Goal: Task Accomplishment & Management: Manage account settings

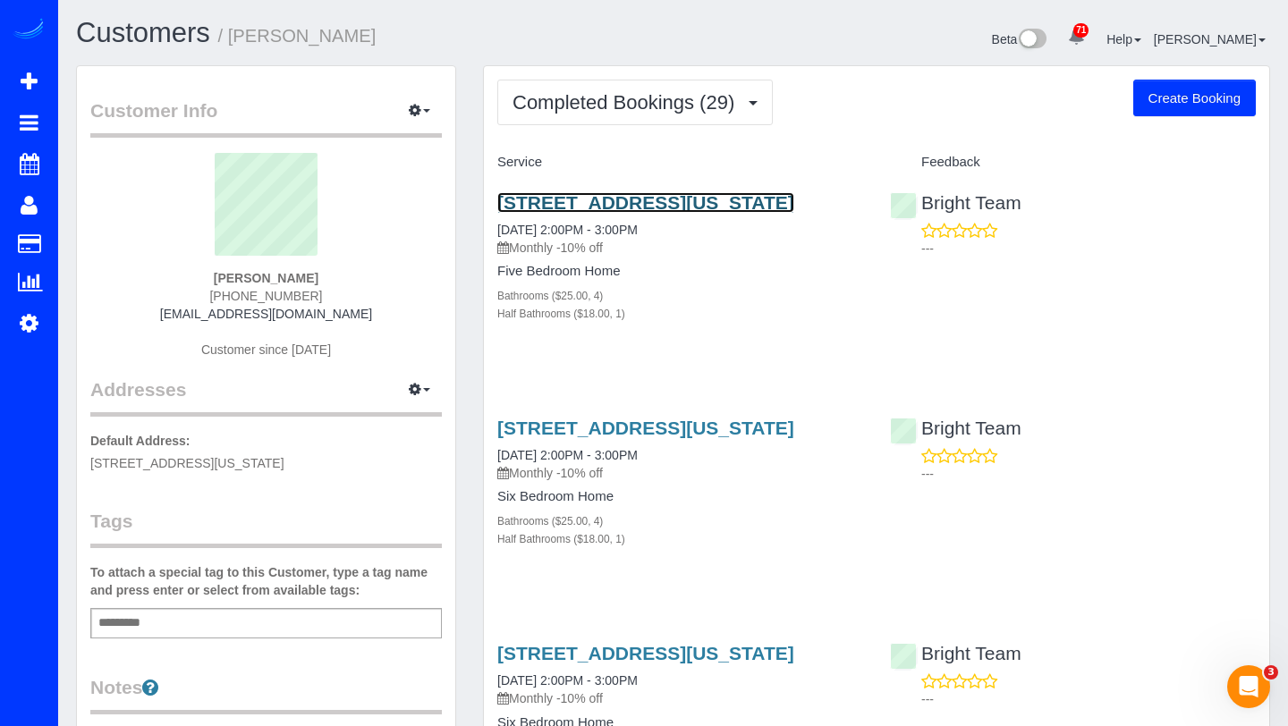
click at [548, 210] on link "[STREET_ADDRESS][US_STATE]" at bounding box center [645, 202] width 297 height 21
click at [587, 198] on link "3827 Albemarle Street Nw, Washington, DC 20016" at bounding box center [645, 202] width 297 height 21
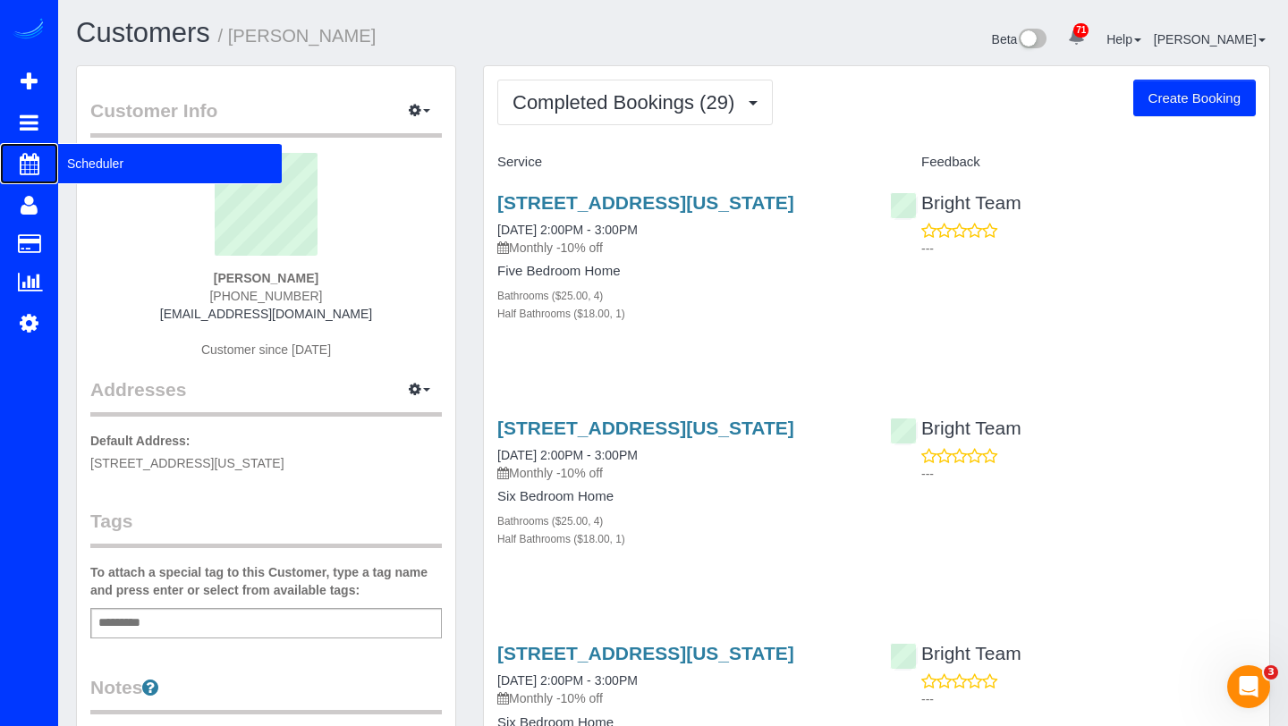
click at [66, 156] on span "Scheduler" at bounding box center [170, 163] width 224 height 41
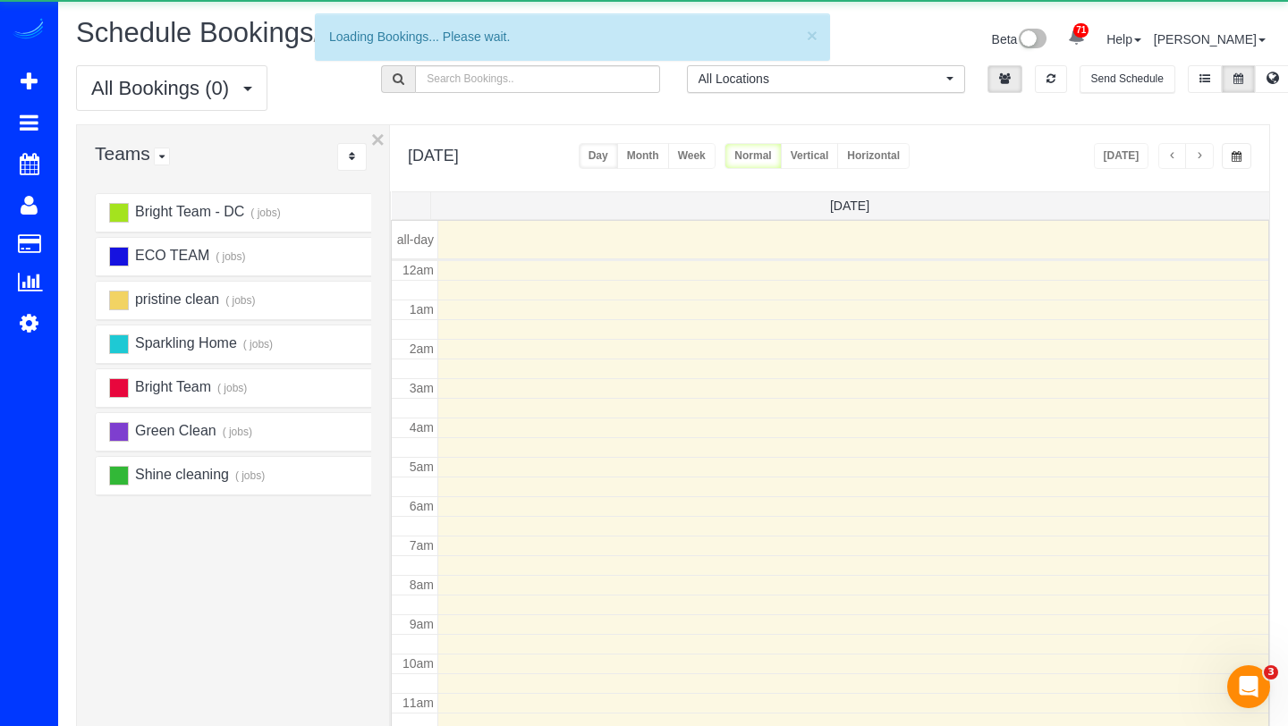
scroll to position [237, 0]
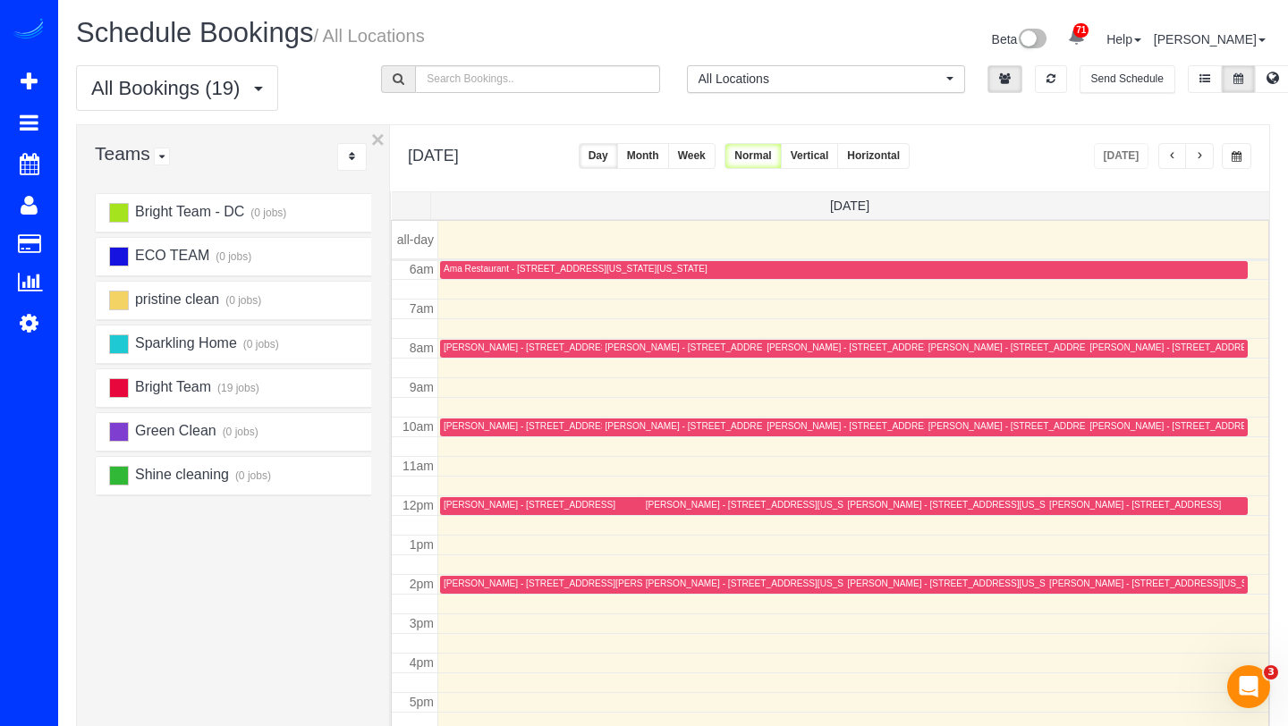
click at [716, 151] on button "Week" at bounding box center [691, 156] width 47 height 26
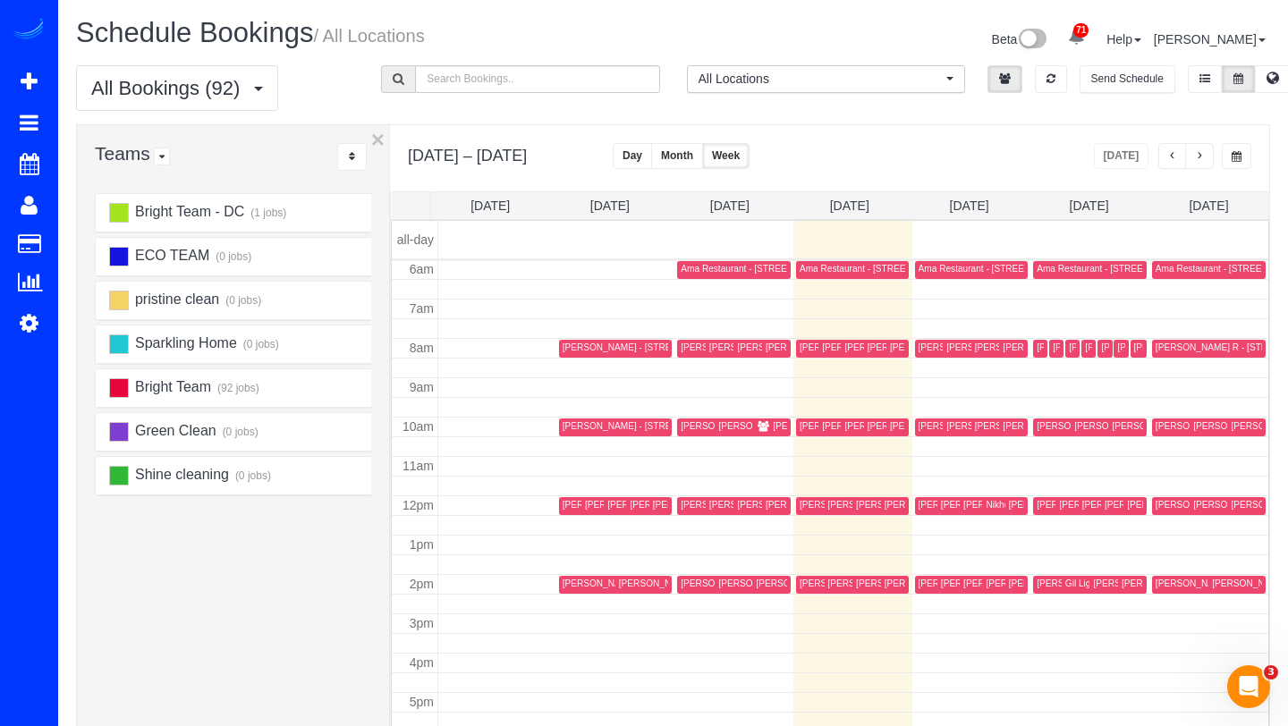
click at [1195, 157] on span "button" at bounding box center [1199, 156] width 9 height 11
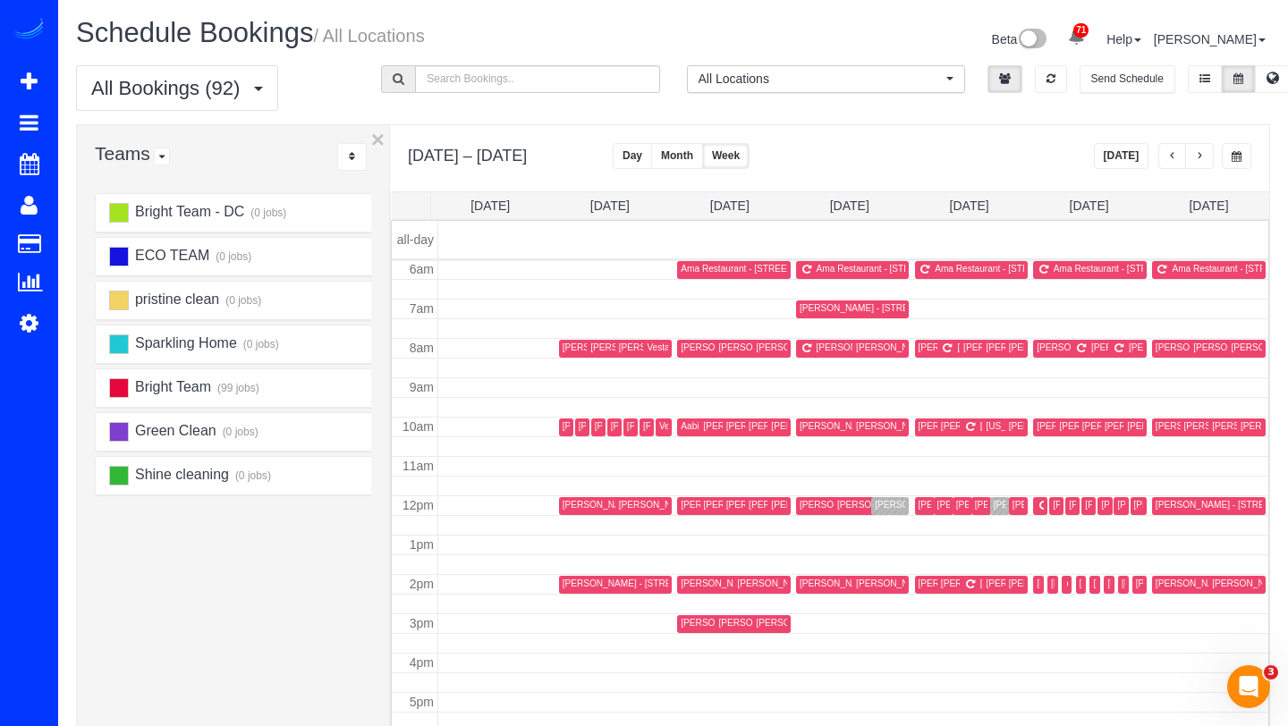
click at [1195, 157] on span "button" at bounding box center [1199, 156] width 9 height 11
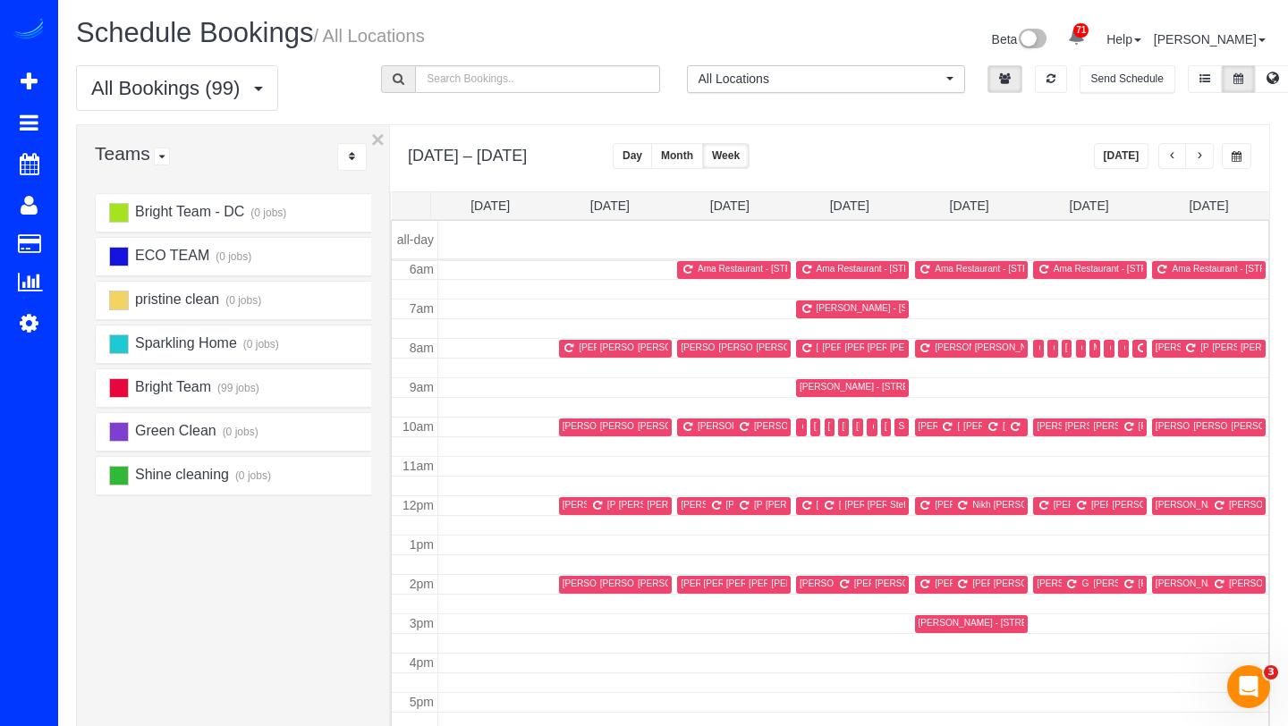
click at [1176, 162] on span "button" at bounding box center [1172, 156] width 9 height 11
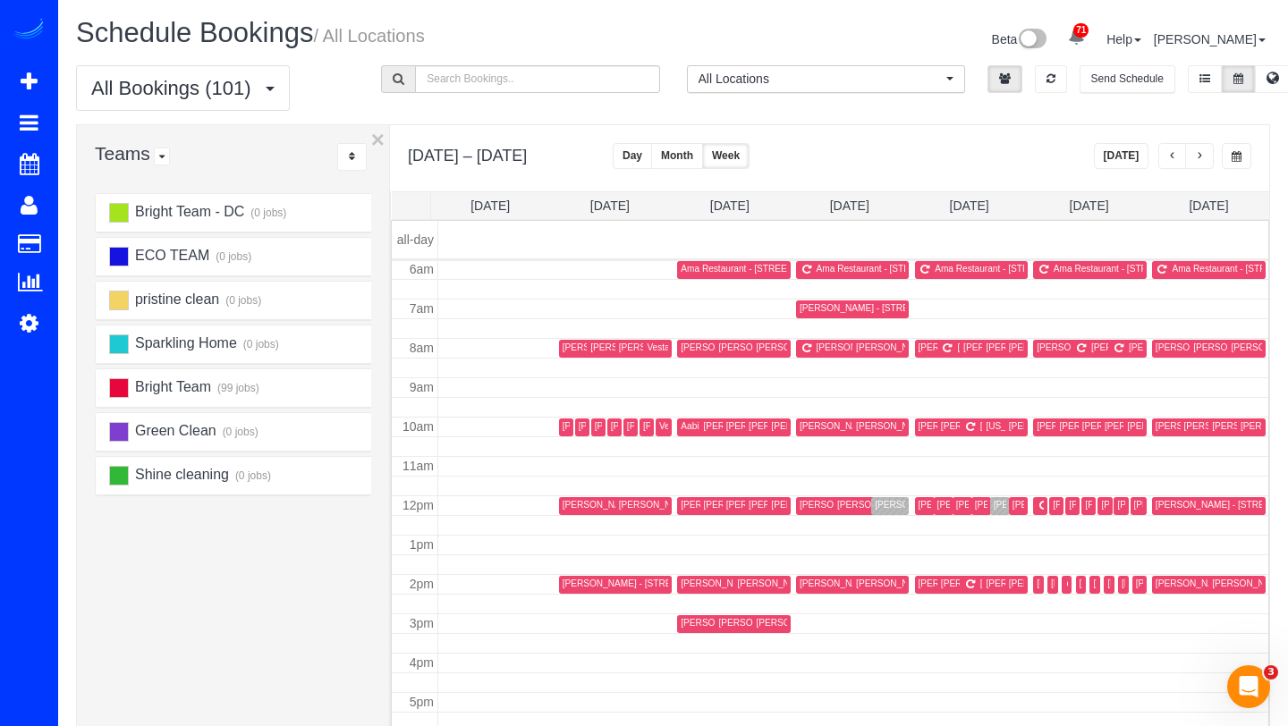
click at [1176, 162] on span "button" at bounding box center [1172, 156] width 9 height 11
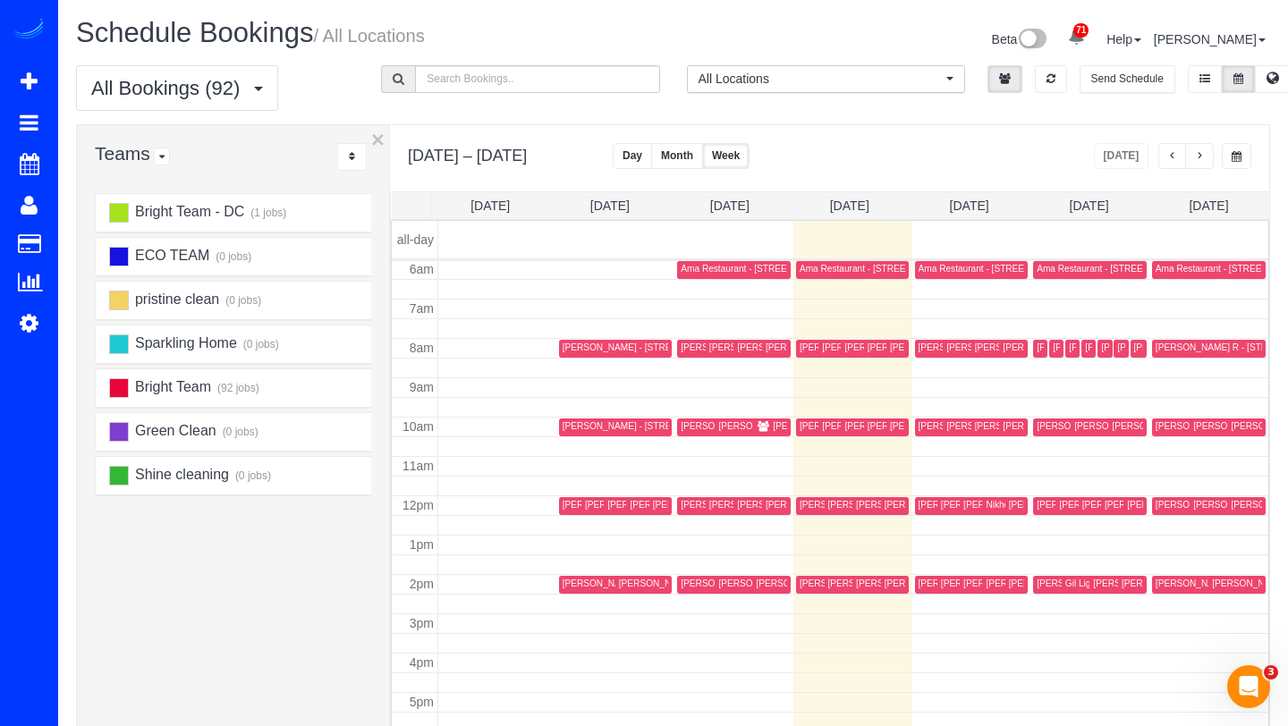
click at [1204, 155] on button "button" at bounding box center [1199, 156] width 29 height 26
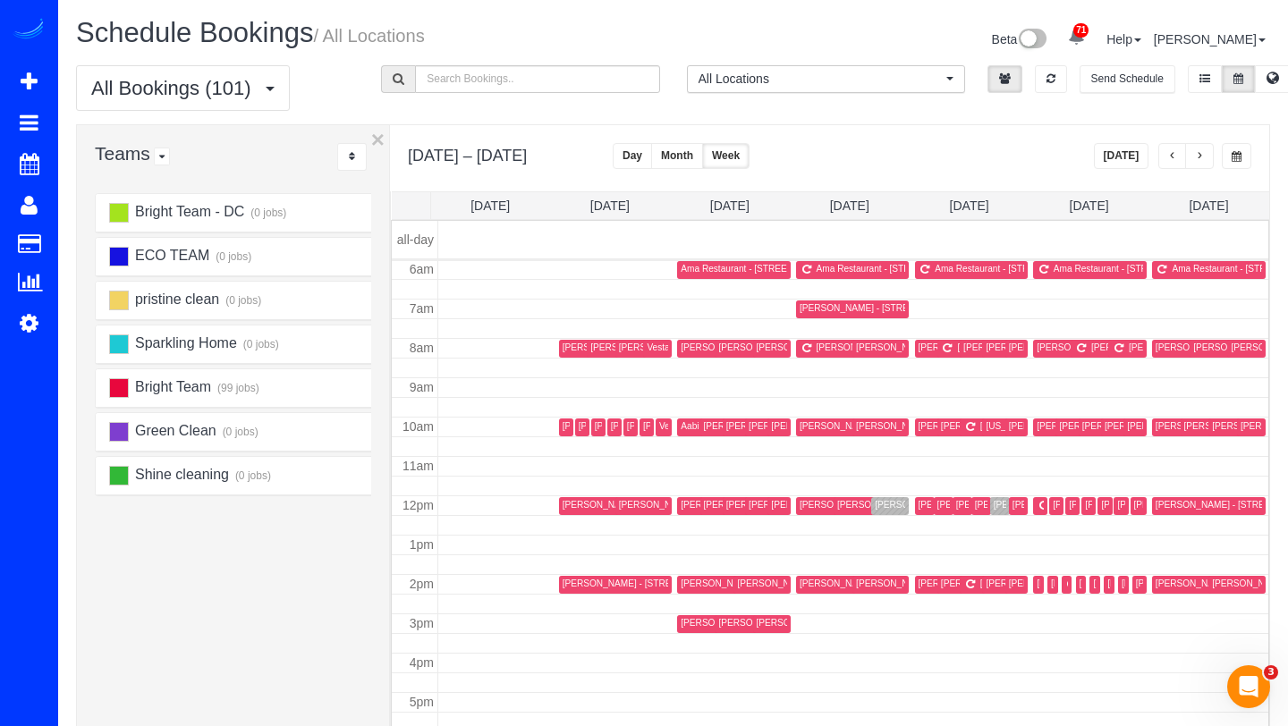
click at [1204, 155] on button "button" at bounding box center [1199, 156] width 29 height 26
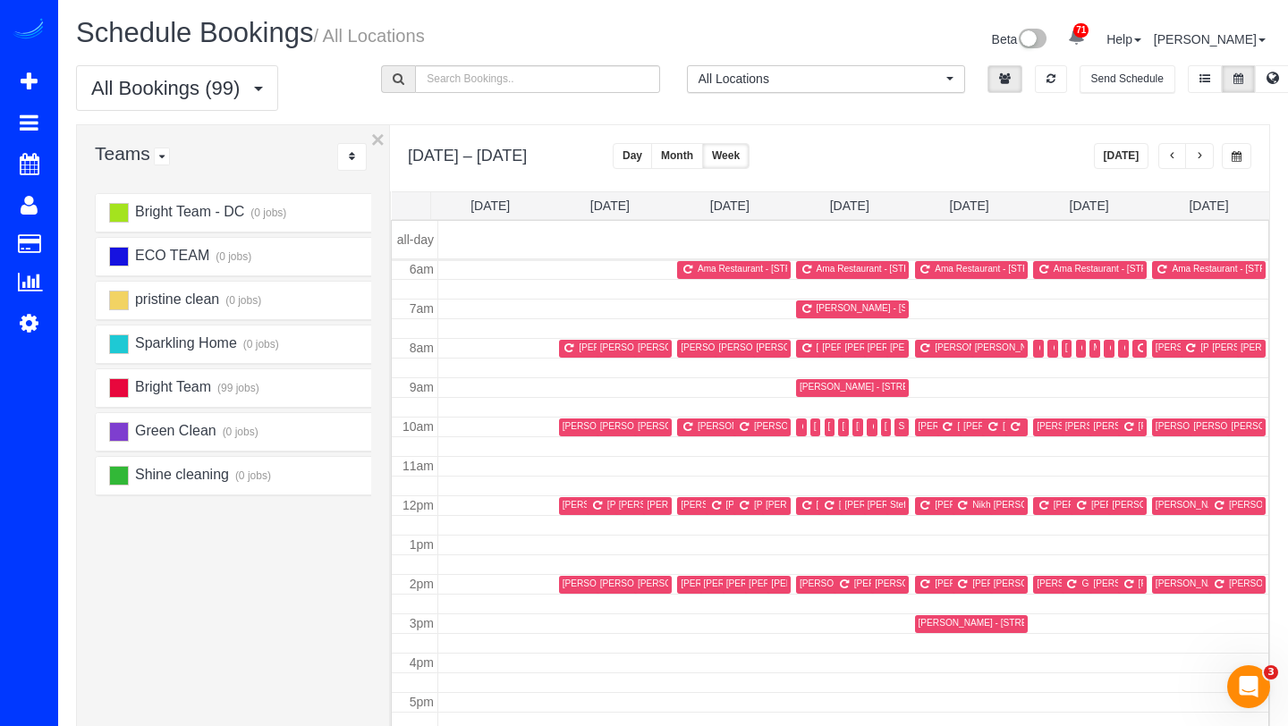
click at [713, 582] on div "Jennifer Fischell - 3827 Albemarle Street Nw, Washington, DC 20016" at bounding box center [815, 584] width 222 height 12
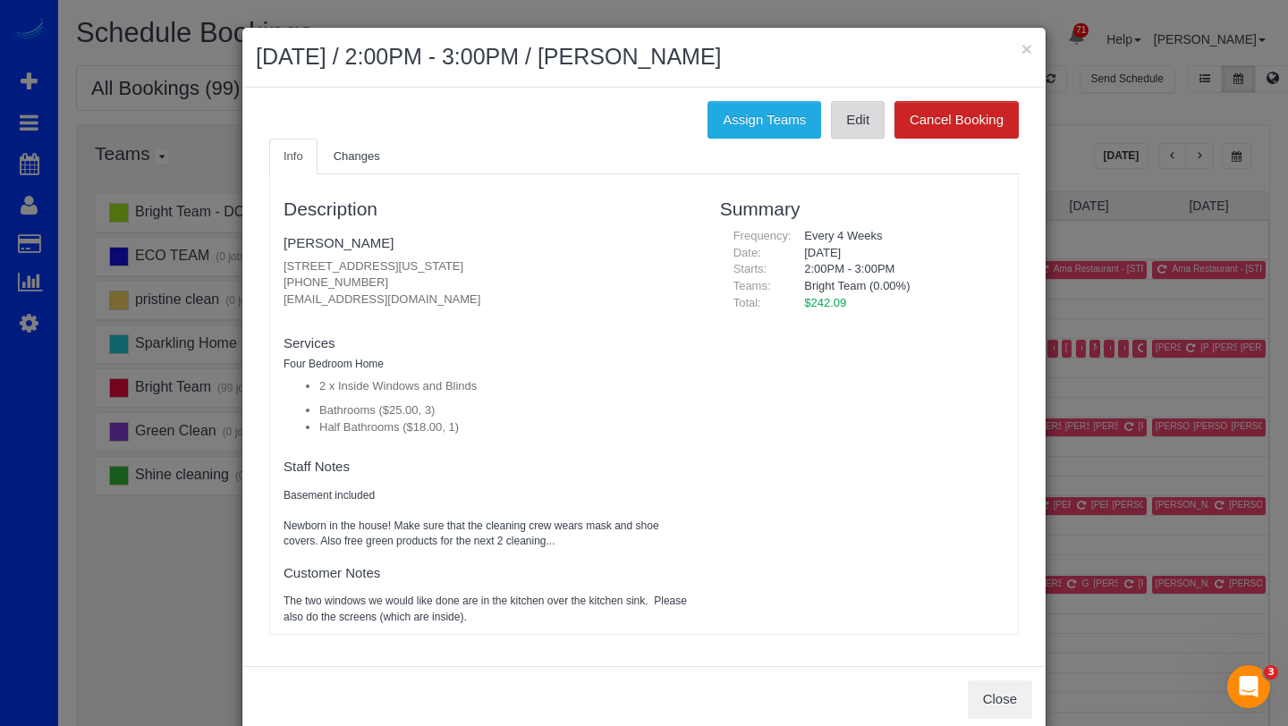
click at [861, 119] on link "Edit" at bounding box center [858, 120] width 54 height 38
click at [1027, 54] on button "×" at bounding box center [1027, 48] width 11 height 19
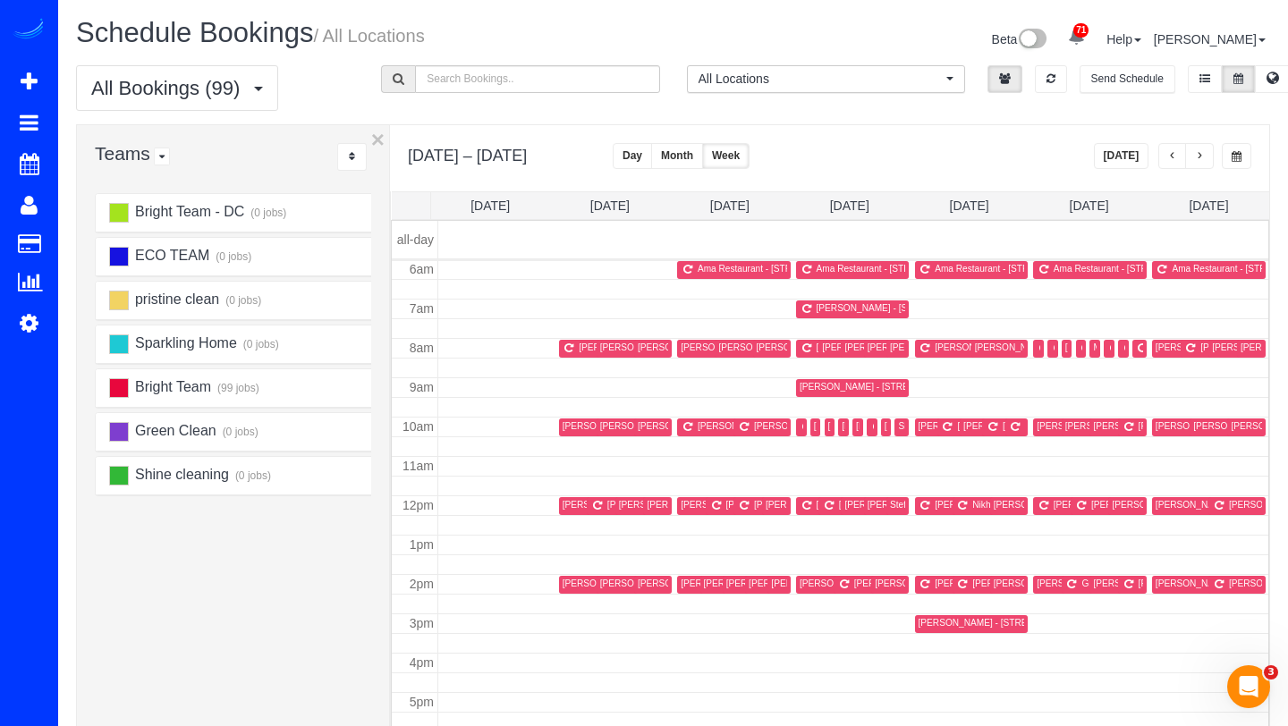
click at [667, 506] on div "Maria Van Istendal - 656 Wintergreen Dr, Purceville, VA 20132" at bounding box center [733, 505] width 172 height 12
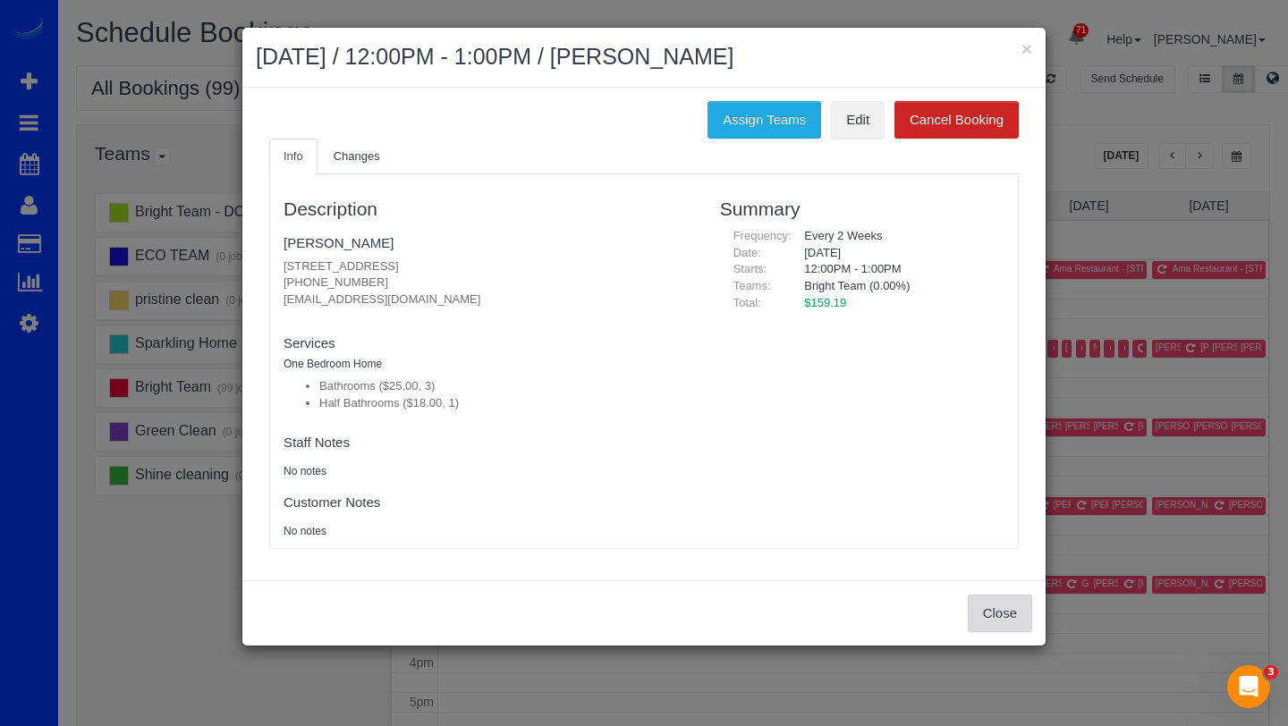
click at [975, 616] on button "Close" at bounding box center [1000, 614] width 64 height 38
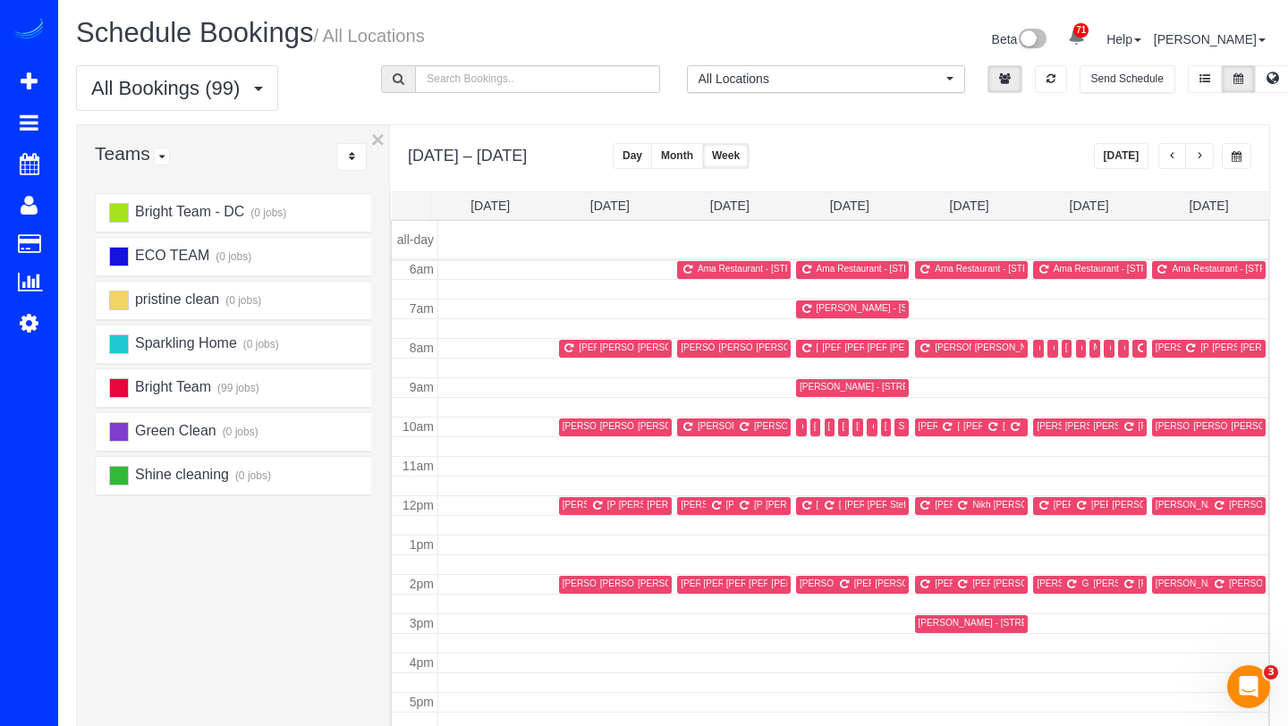
click at [1135, 151] on button "Today" at bounding box center [1121, 156] width 55 height 26
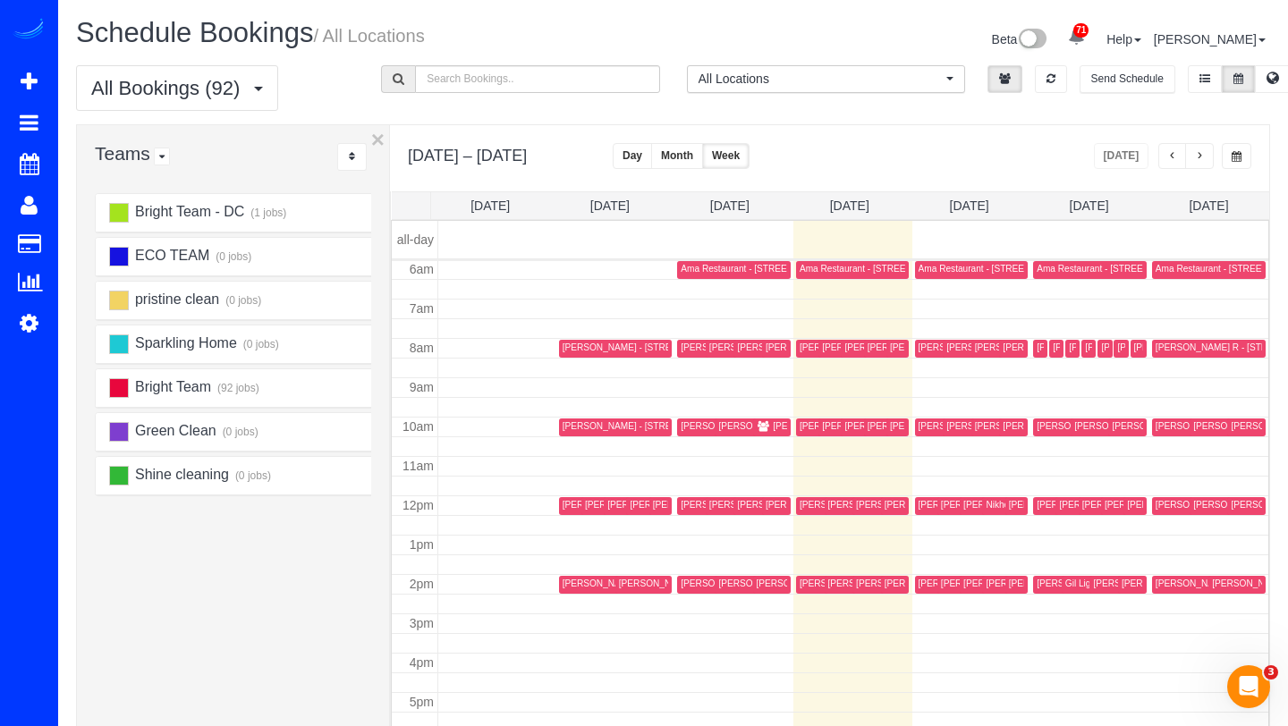
click at [965, 213] on th "Thu 8/21" at bounding box center [970, 205] width 120 height 27
click at [962, 203] on link "Thu 8/21" at bounding box center [969, 206] width 39 height 14
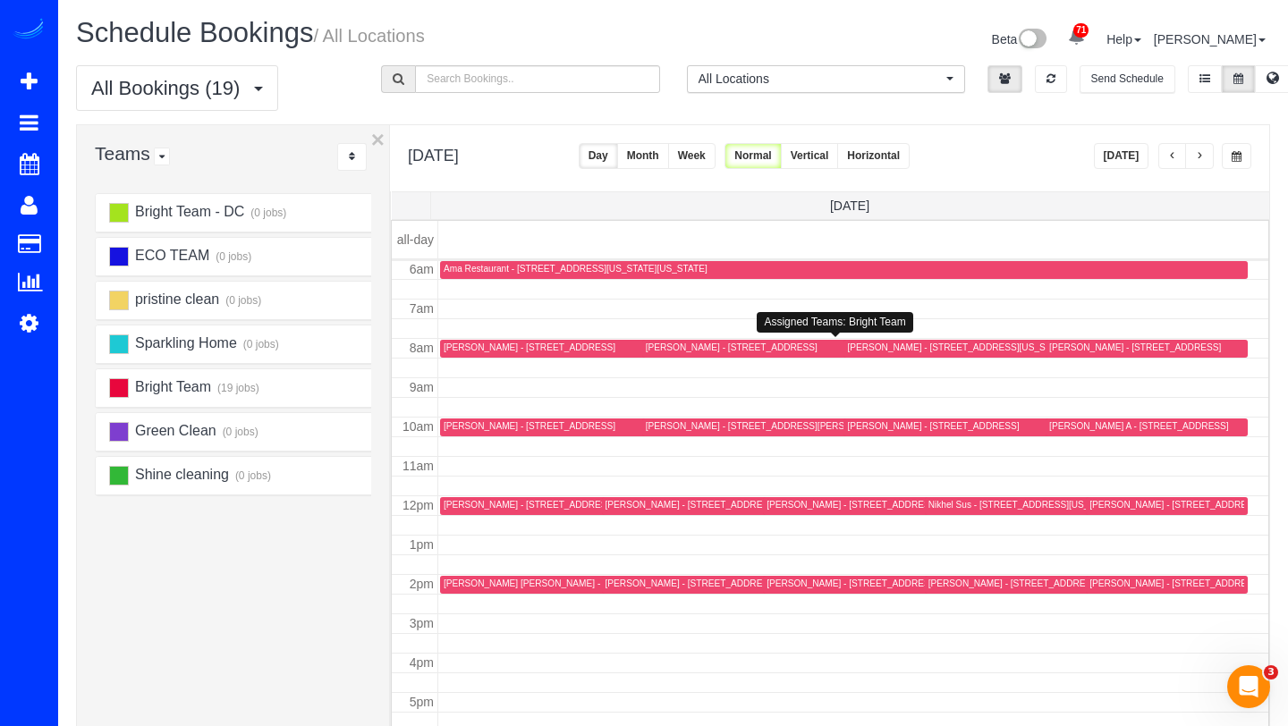
click at [675, 353] on div "Jessica Weliwitigoda - 6618 Braeburn Pkwy, Bethesda, MD 20817" at bounding box center [835, 348] width 378 height 13
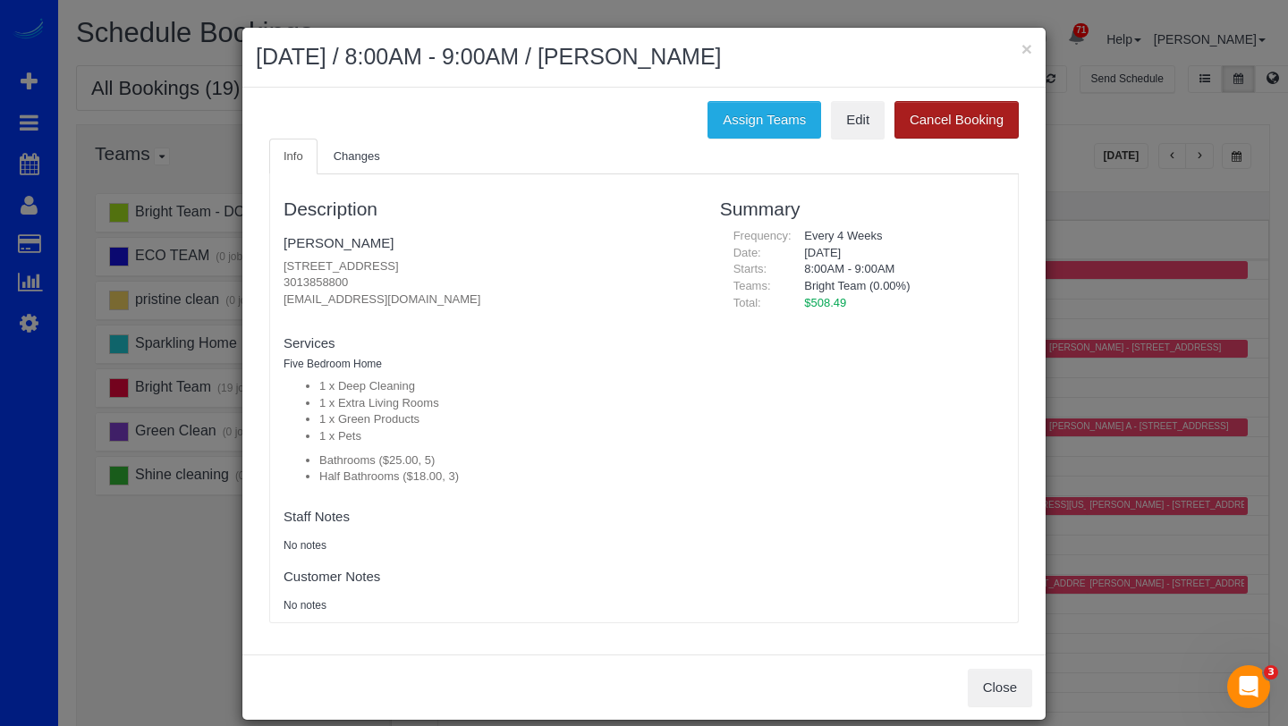
click at [939, 130] on button "Cancel Booking" at bounding box center [957, 120] width 124 height 38
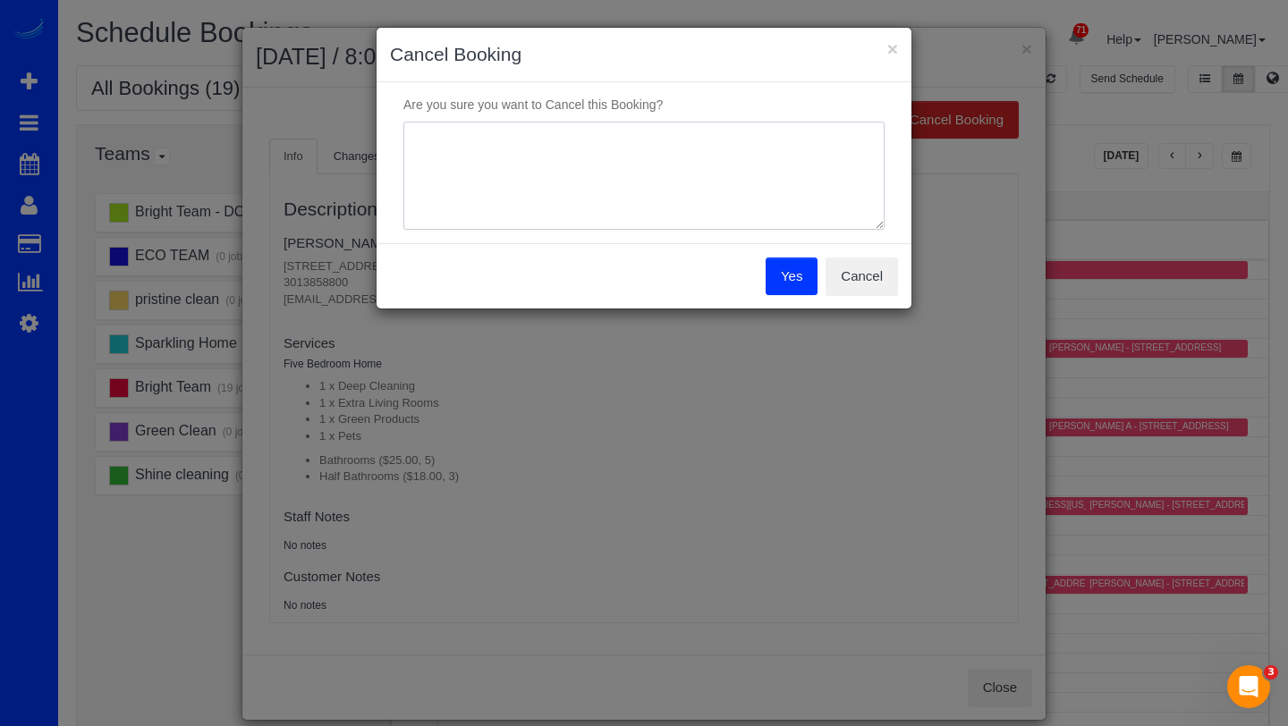
click at [745, 152] on textarea at bounding box center [644, 176] width 481 height 109
type textarea "w"
type textarea "service on hold"
click at [807, 271] on button "Yes" at bounding box center [792, 277] width 52 height 38
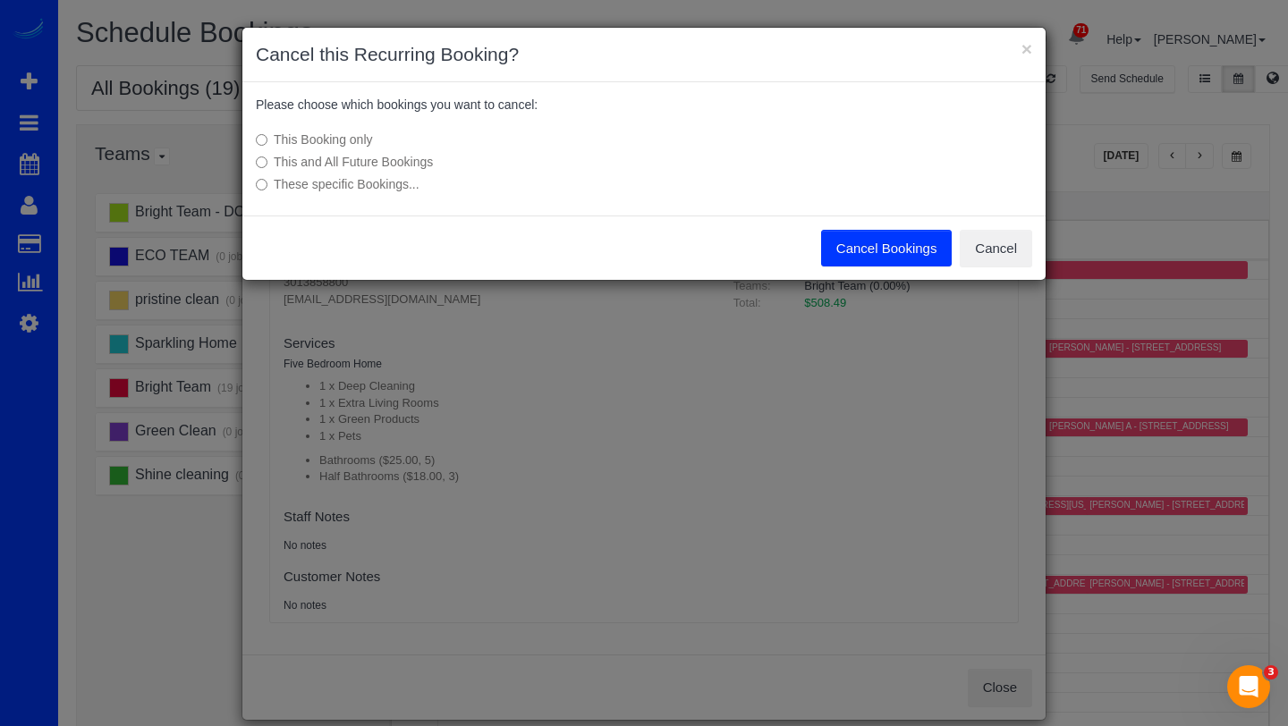
click at [387, 168] on label "This and All Future Bookings" at bounding box center [510, 162] width 509 height 18
click at [897, 254] on button "Cancel Bookings" at bounding box center [887, 249] width 132 height 38
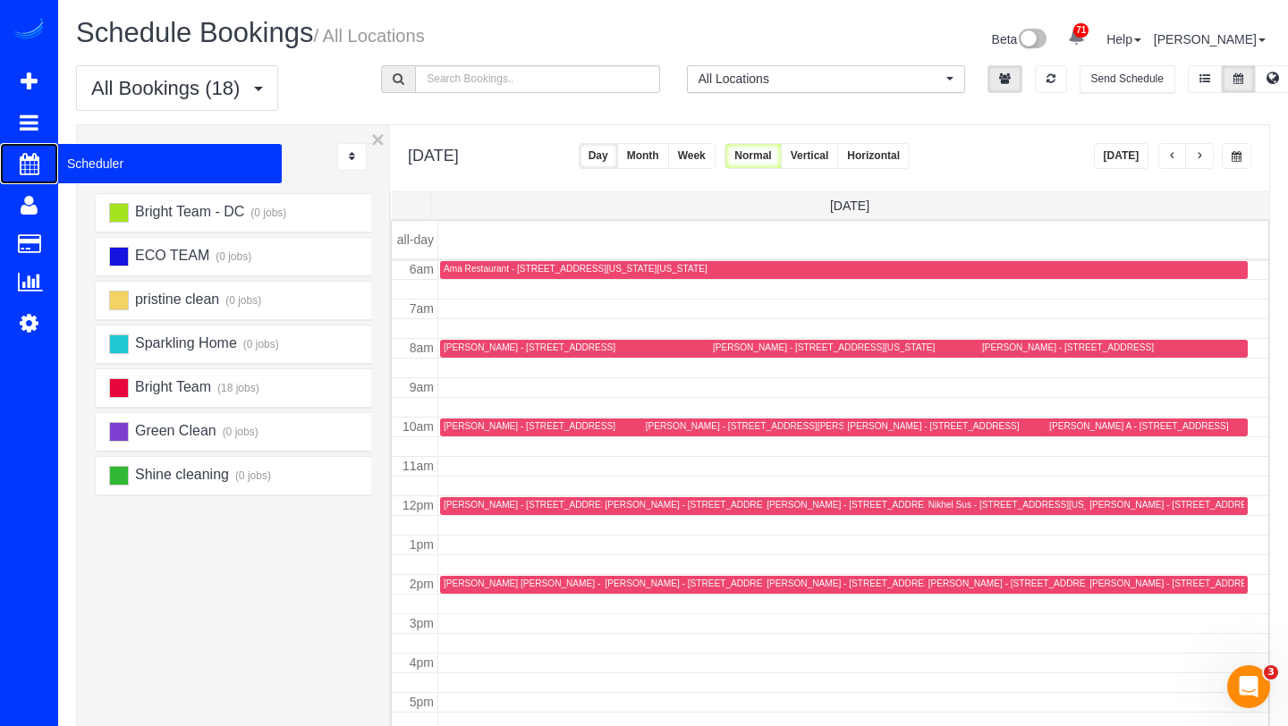
click at [82, 169] on span "Scheduler" at bounding box center [170, 163] width 224 height 41
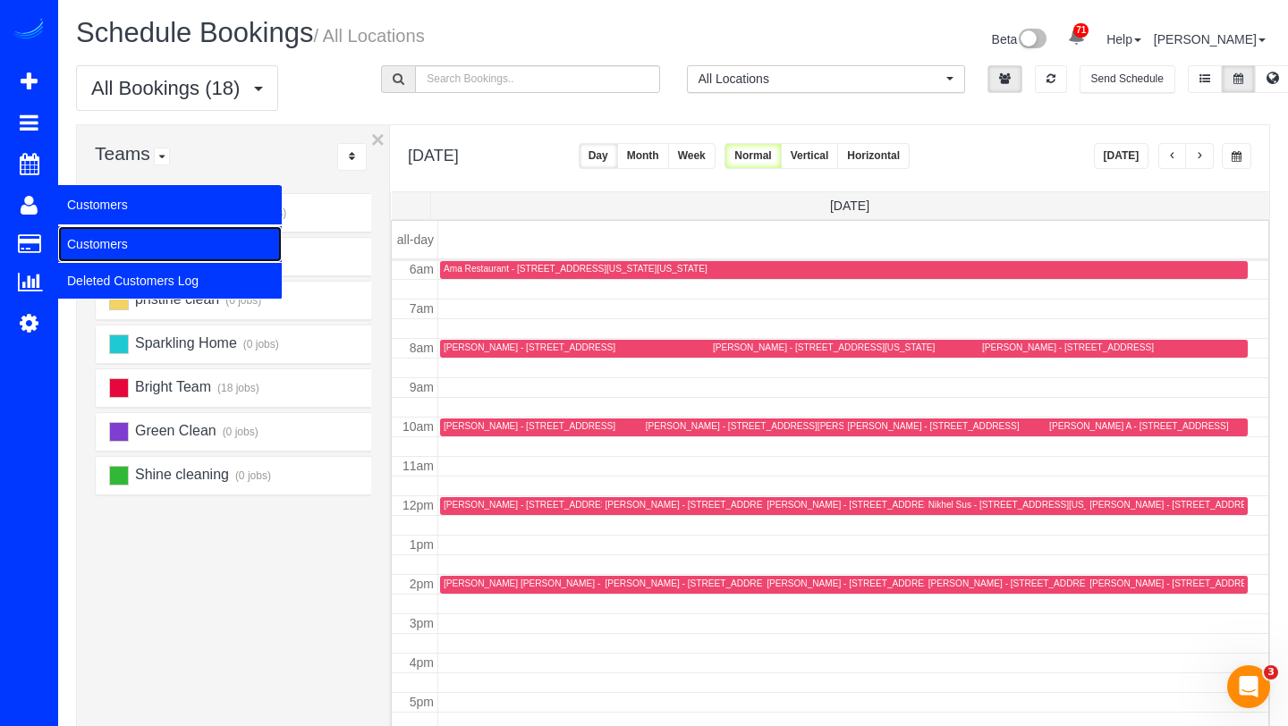
click at [70, 234] on link "Customers" at bounding box center [170, 244] width 224 height 36
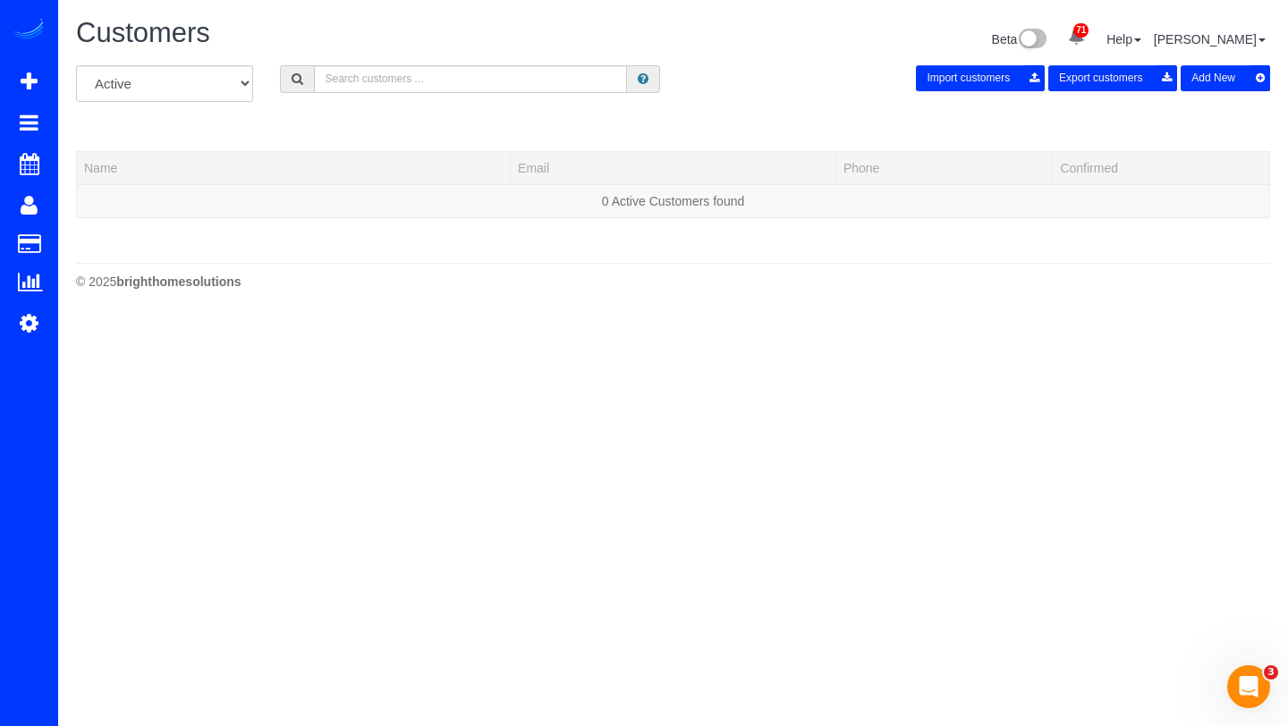
click at [1202, 77] on button "Add New" at bounding box center [1225, 78] width 89 height 26
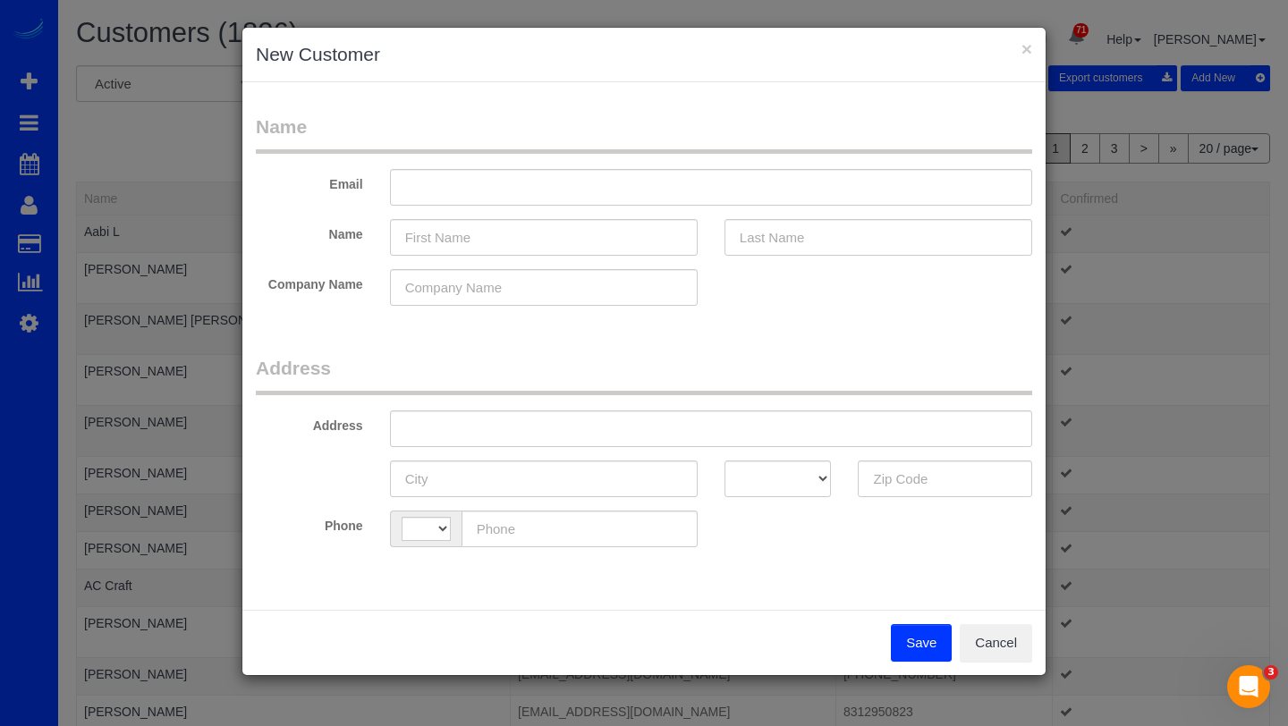
select select "string:US"
click at [570, 189] on input "text" at bounding box center [711, 187] width 642 height 37
paste input "nicholas.burkholder@gmail.com"
type input "nicholas.burkholder@gmail.com"
click at [514, 236] on input "text" at bounding box center [544, 237] width 308 height 37
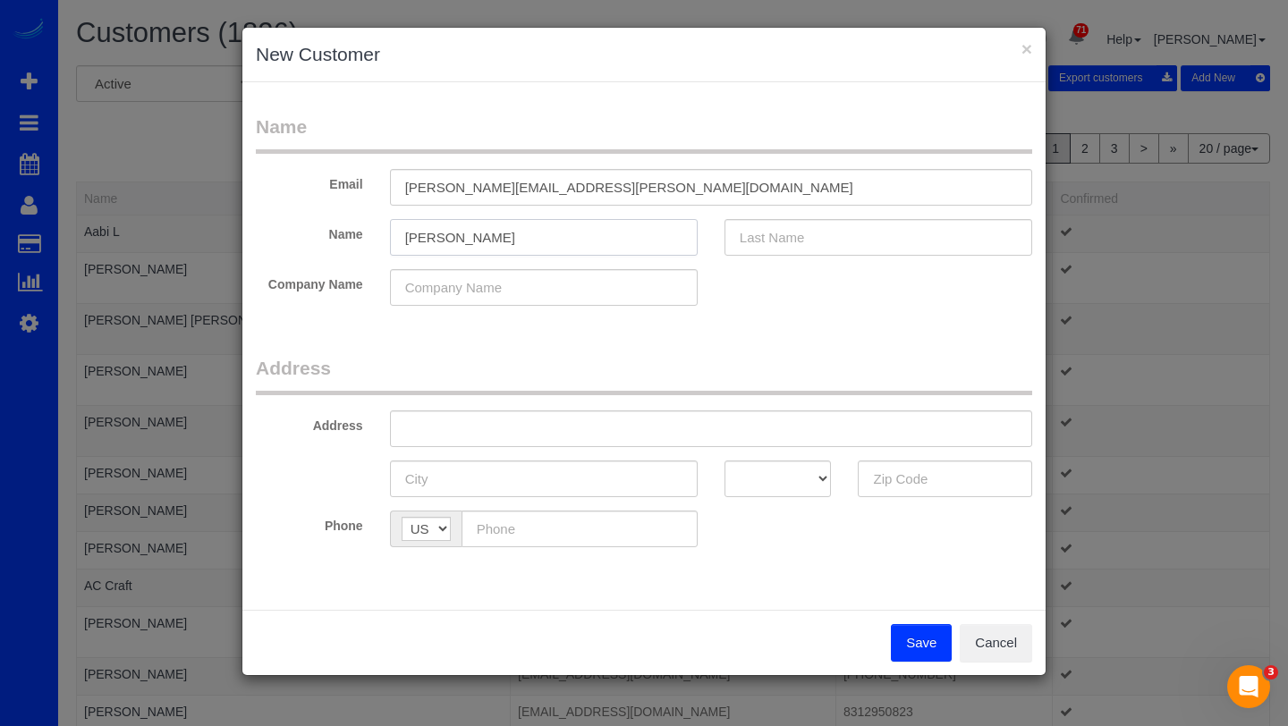
type input "Nicholas"
click at [749, 240] on input "text" at bounding box center [879, 237] width 308 height 37
type input "Burkholder"
click at [482, 432] on input "text" at bounding box center [711, 429] width 642 height 37
type input "9210 Crosby Rd"
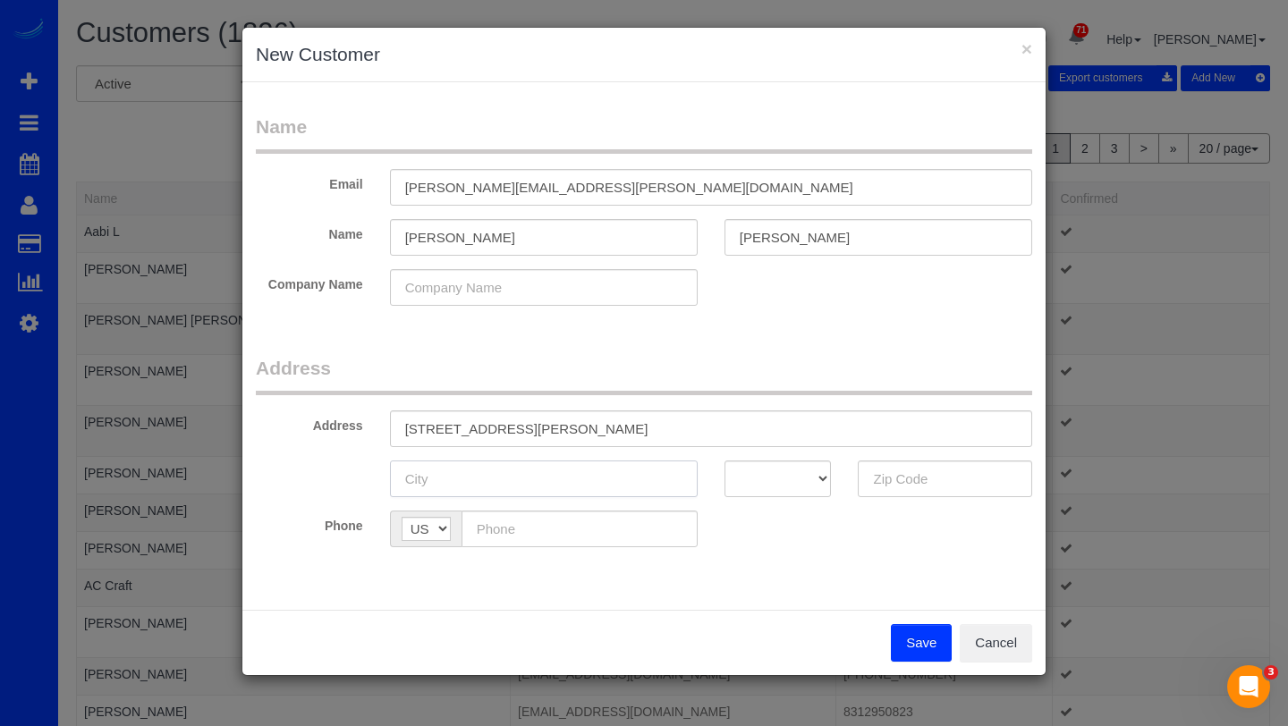
click at [525, 473] on input "text" at bounding box center [544, 479] width 308 height 37
type input "C"
type input "Silver Spring"
click at [794, 482] on select "AK AL AR AZ CA CO CT DC DE FL GA HI IA ID IL IN KS KY LA MA MD ME MI MN MO MS M…" at bounding box center [778, 479] width 107 height 37
select select "MD"
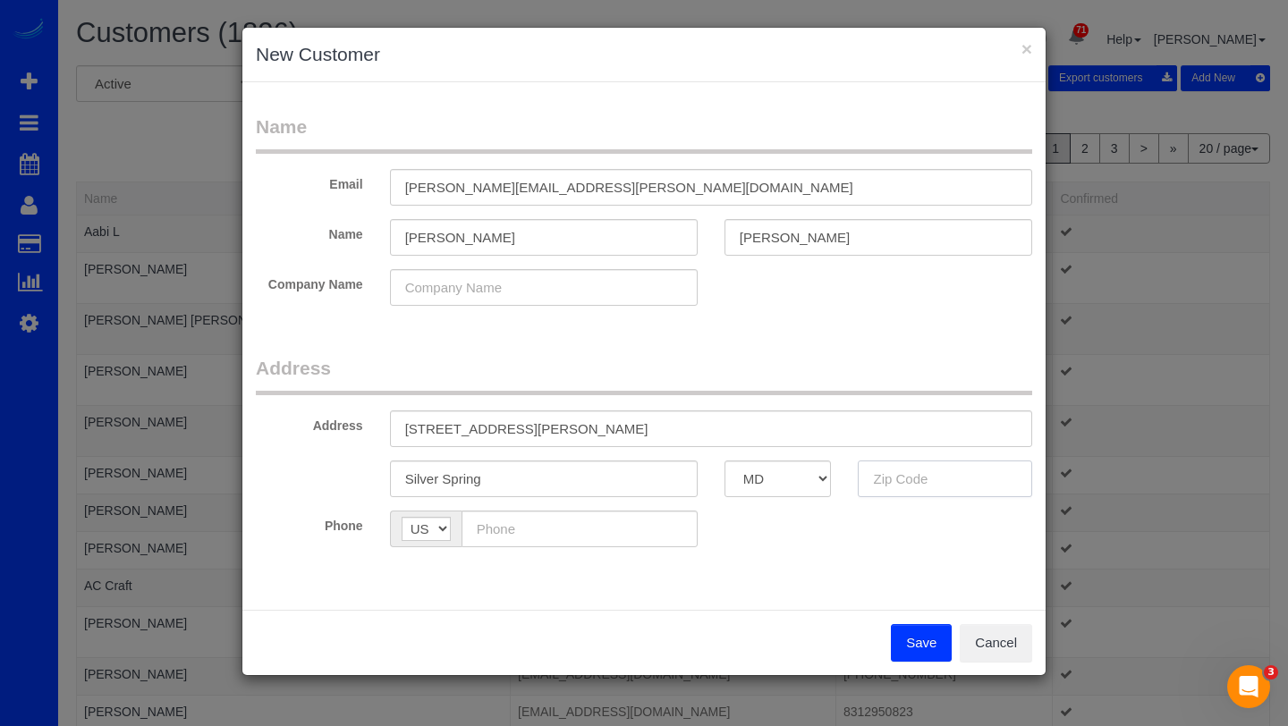
click at [931, 493] on input "text" at bounding box center [945, 479] width 174 height 37
type input "20910"
click at [633, 523] on input "text" at bounding box center [580, 529] width 236 height 37
paste input "text"
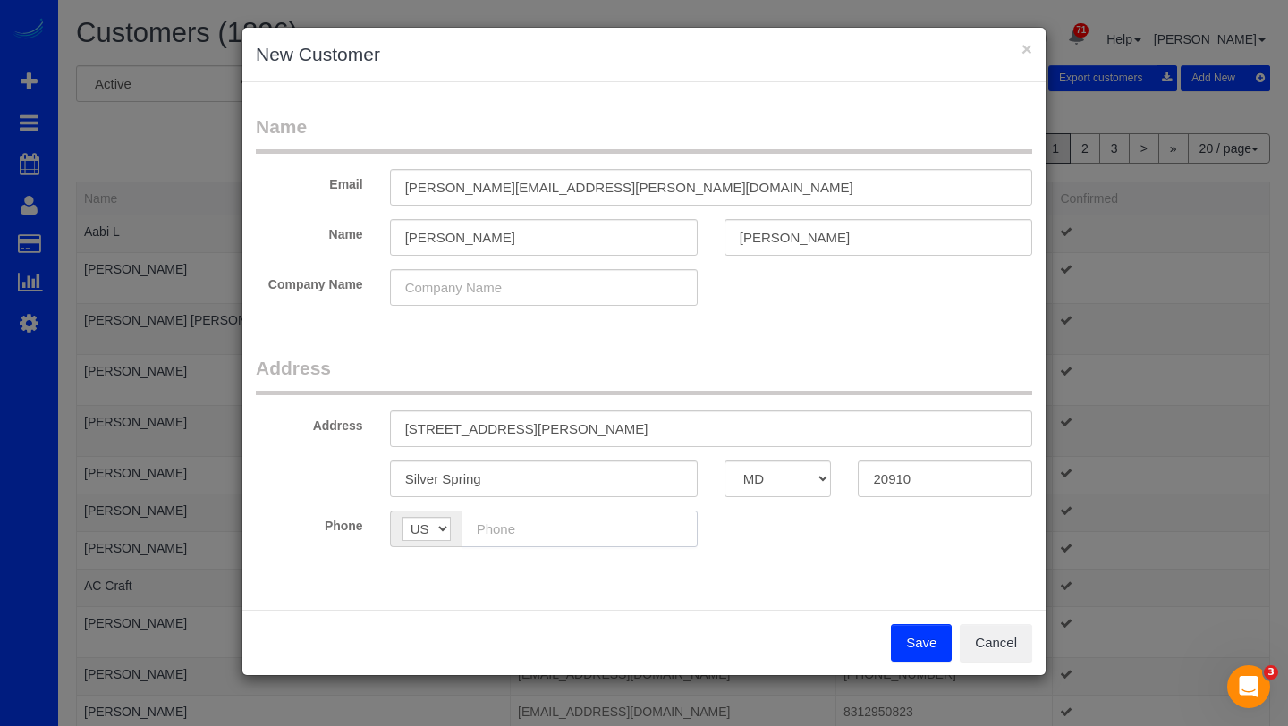
paste input "(202) 250-1659"
type input "(202) 250-1659"
click at [909, 637] on button "Save" at bounding box center [921, 643] width 61 height 38
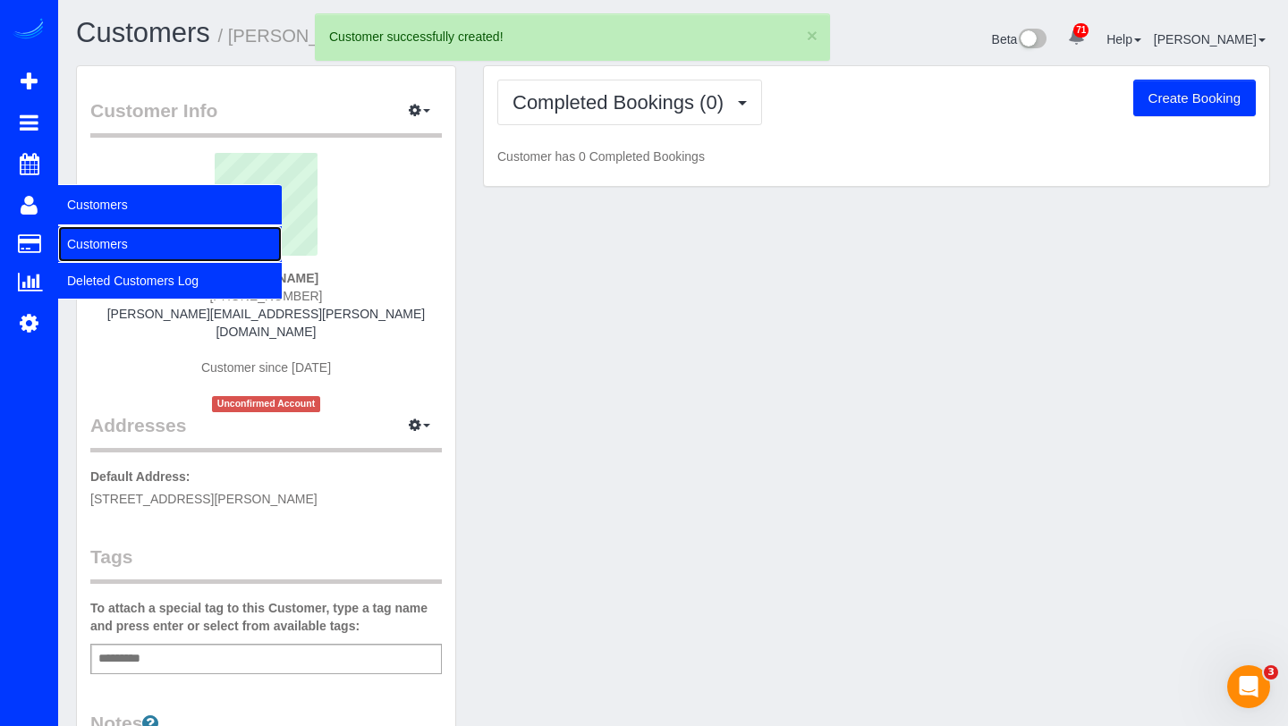
click at [86, 234] on link "Customers" at bounding box center [170, 244] width 224 height 36
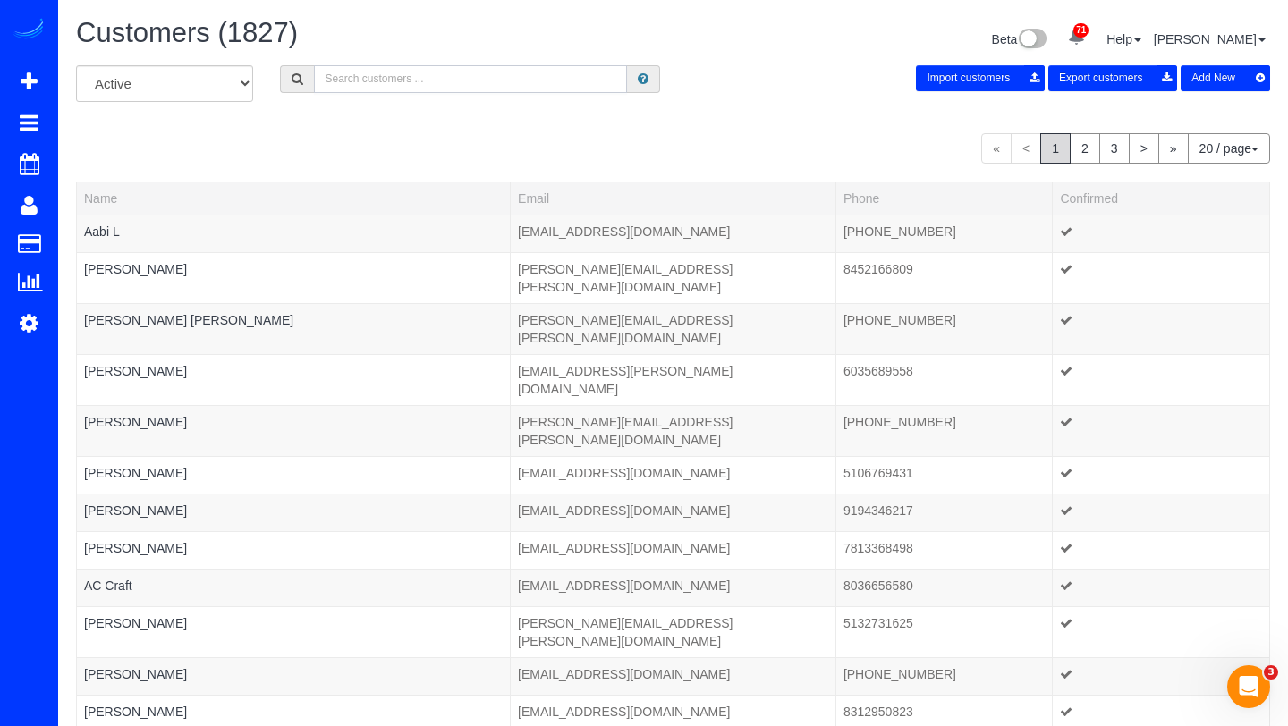
click at [400, 76] on input "text" at bounding box center [470, 79] width 313 height 28
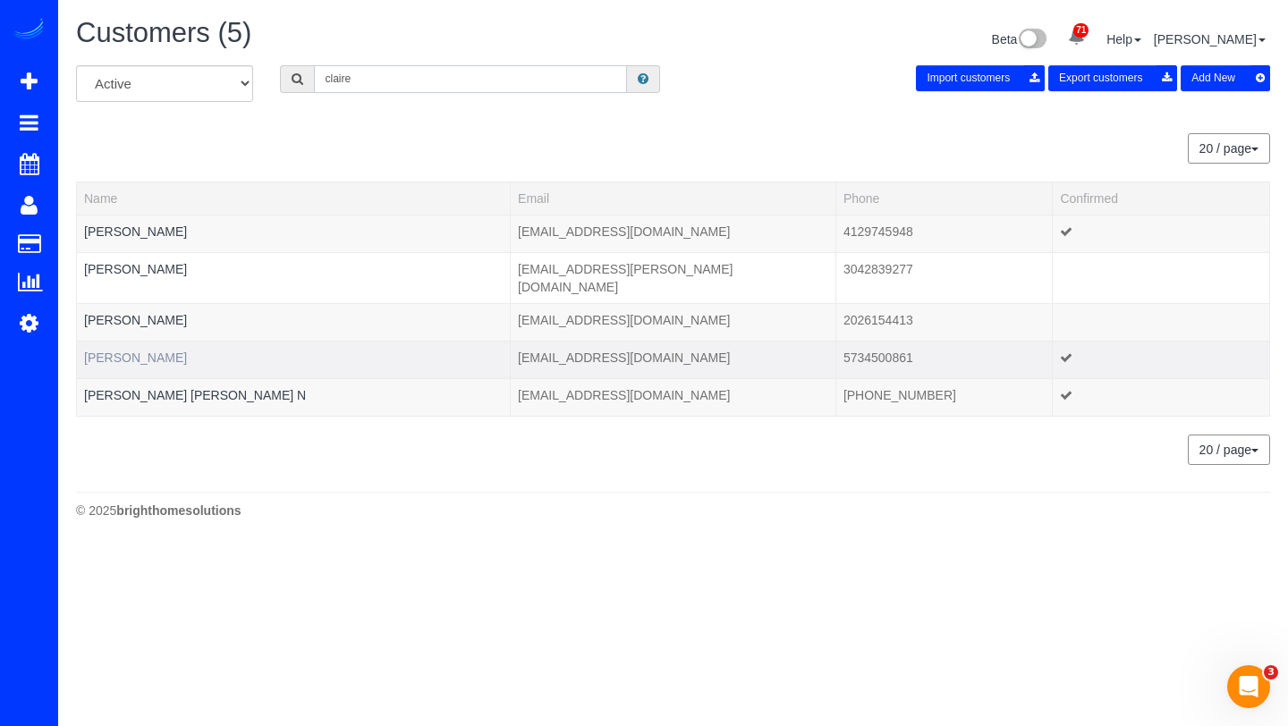
type input "claire"
click at [126, 351] on link "Claire Olingy" at bounding box center [135, 358] width 103 height 14
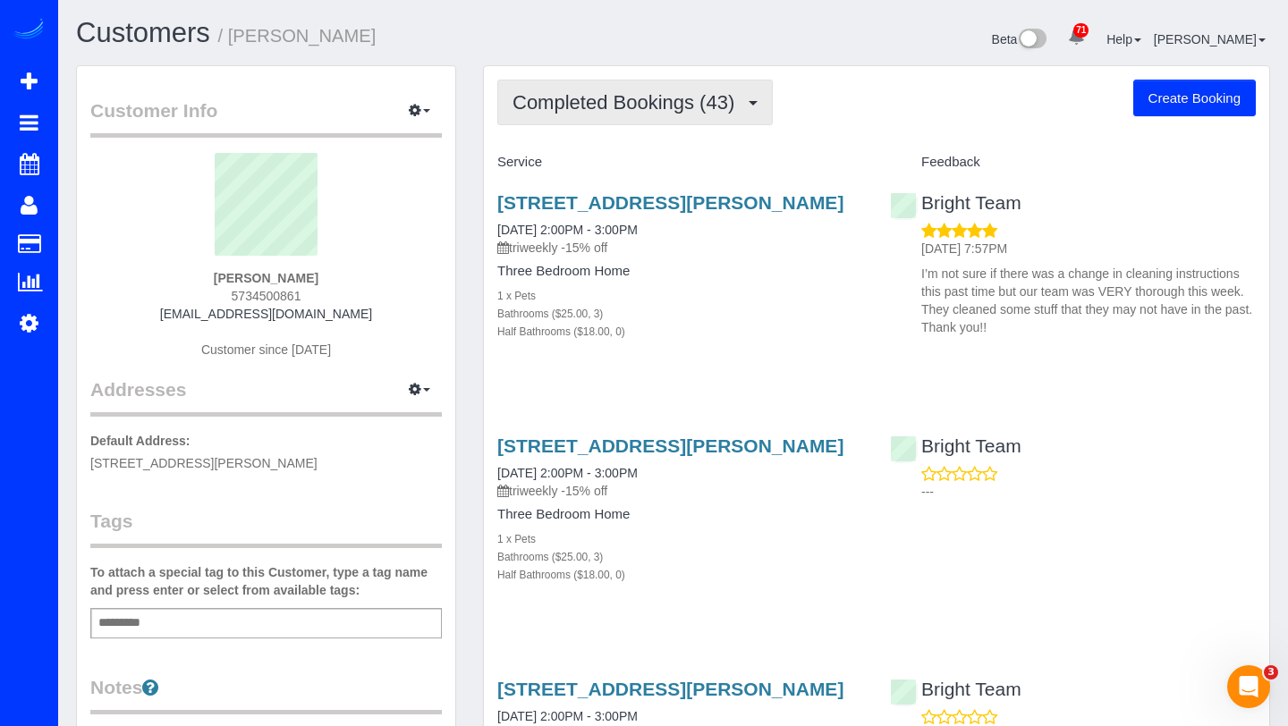
click at [603, 115] on button "Completed Bookings (43)" at bounding box center [635, 103] width 276 height 46
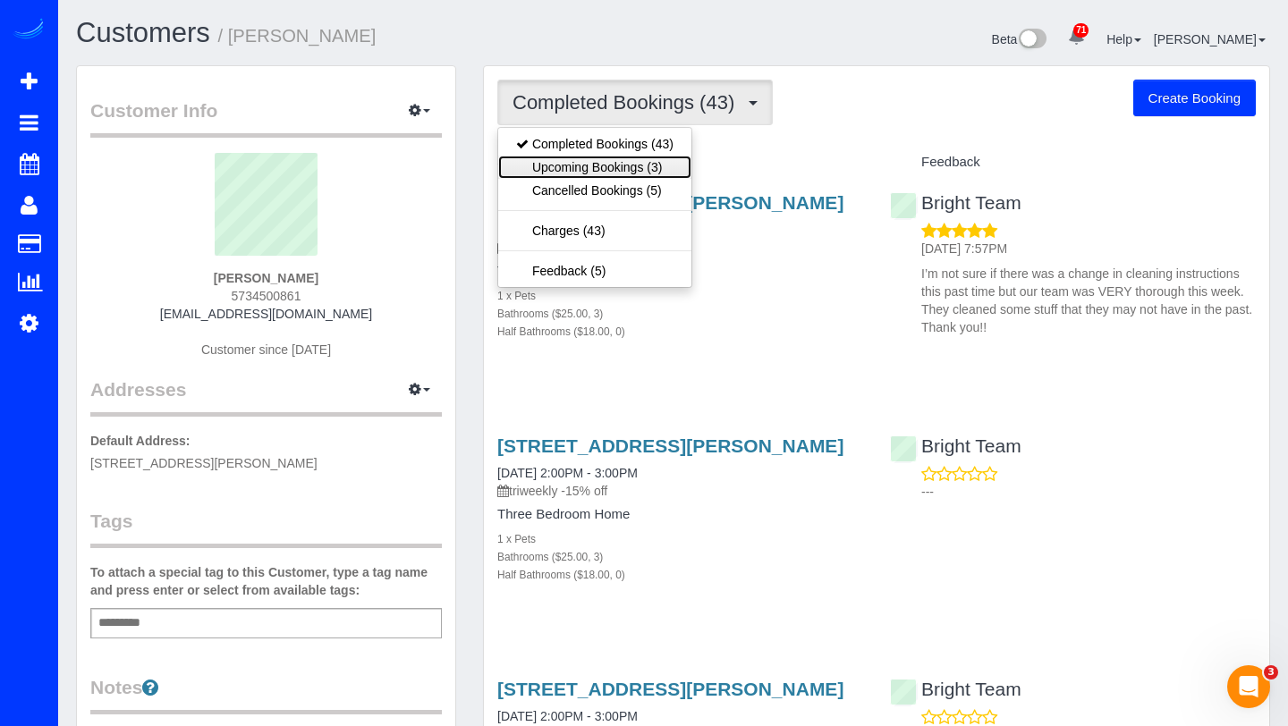
click at [588, 172] on link "Upcoming Bookings (3)" at bounding box center [594, 167] width 193 height 23
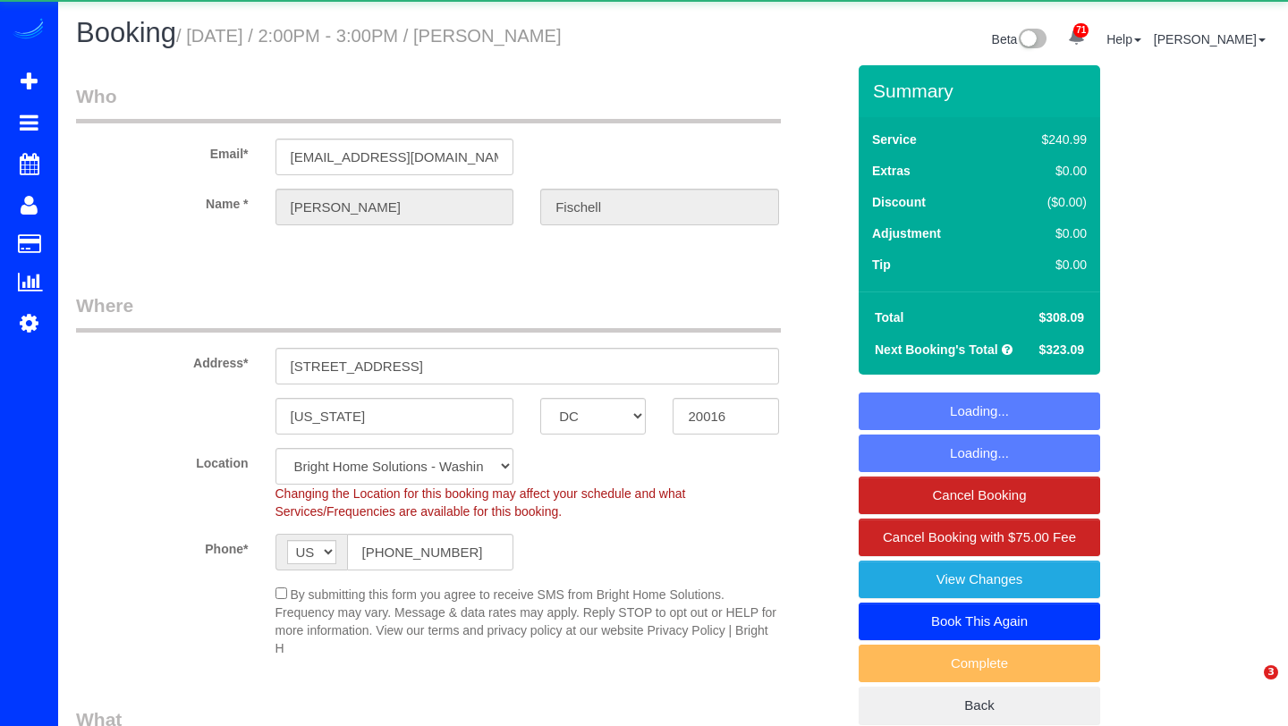
select select "DC"
select select "spot1"
select select "4"
select select "1"
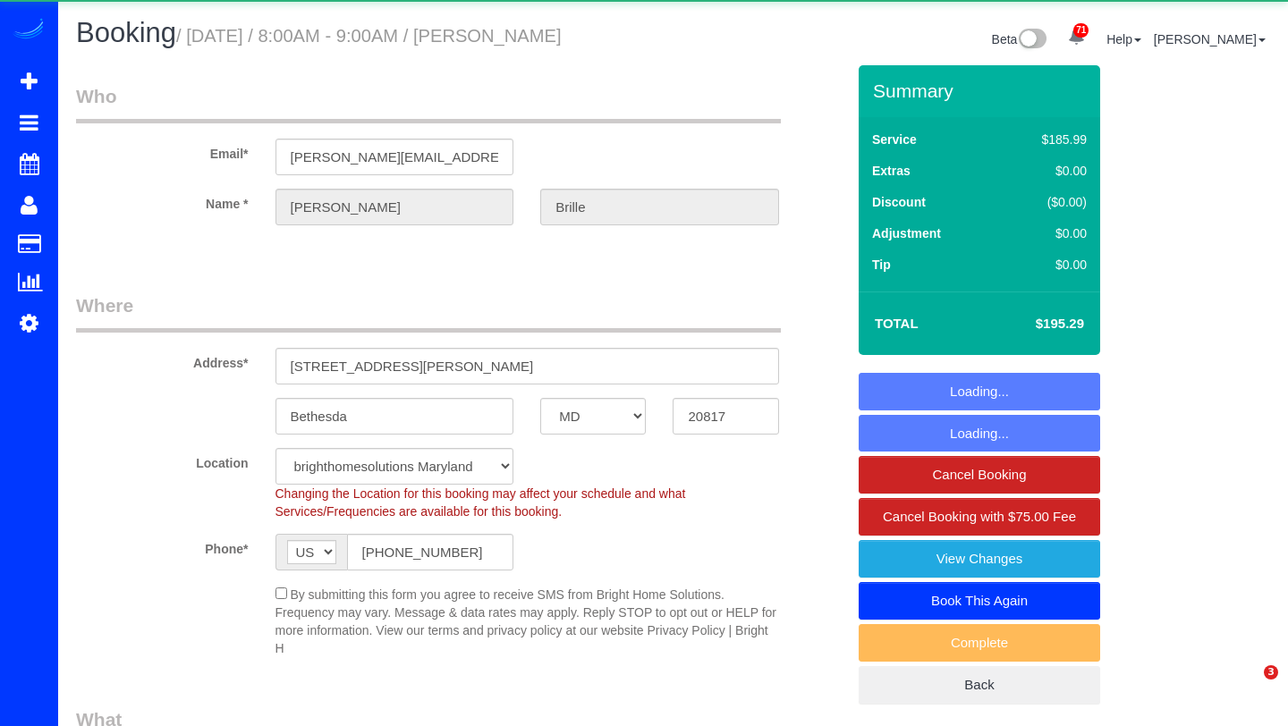
select select "MD"
select select "object:1032"
select select "3"
select select "1"
select select "spot1"
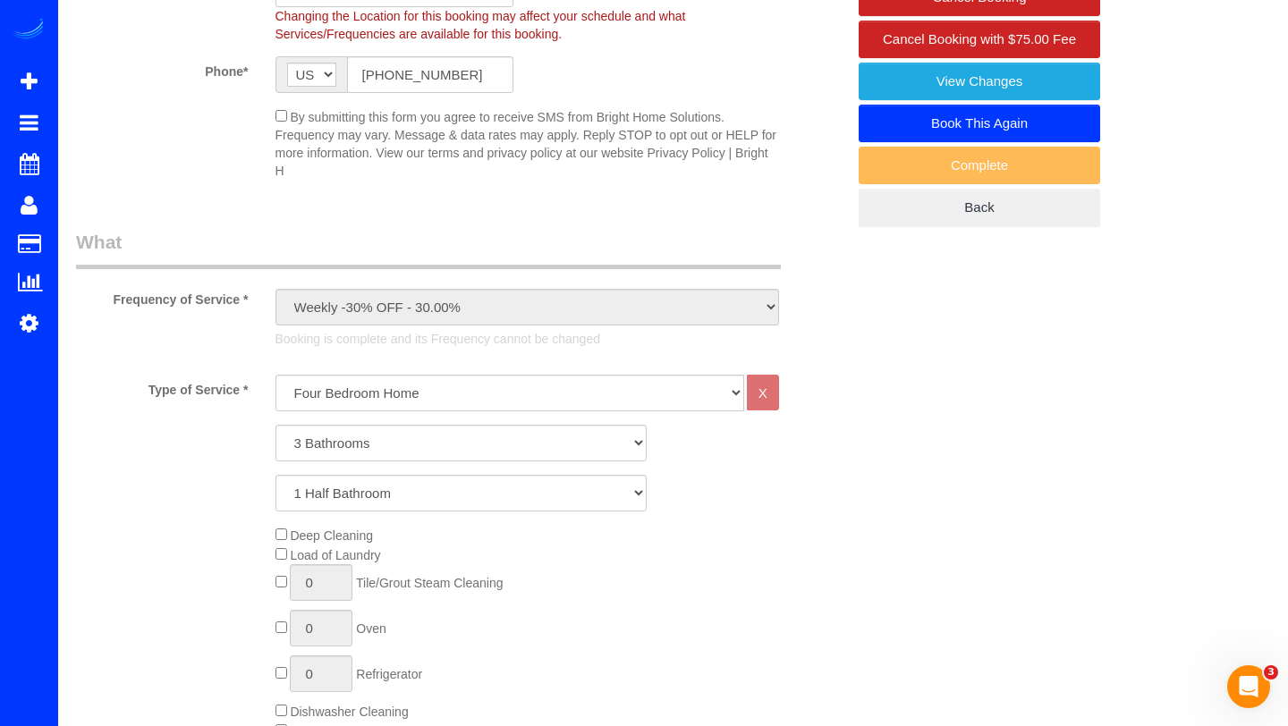
scroll to position [486, 0]
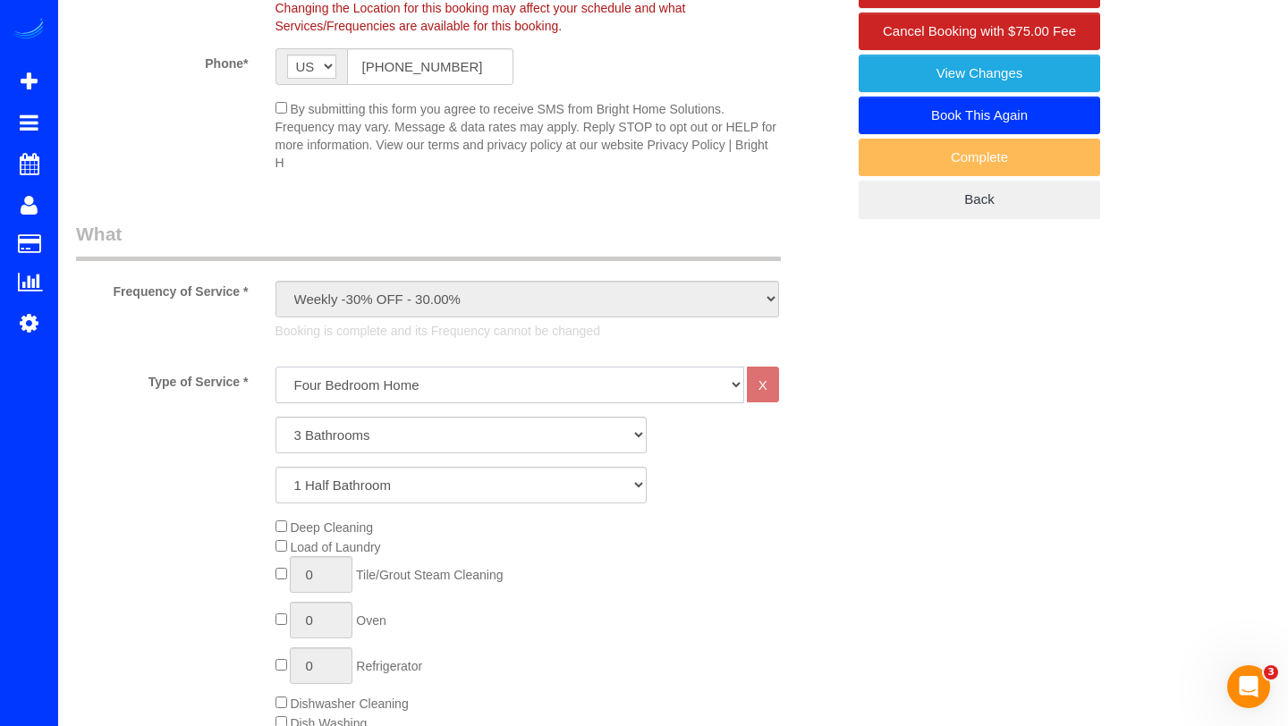
click at [402, 377] on select "One Bedroom Home Two Bedroom Home Three Bedroom Home Four Bedroom Home Five Bed…" at bounding box center [510, 385] width 469 height 37
select select "256"
select select "3"
select select "1"
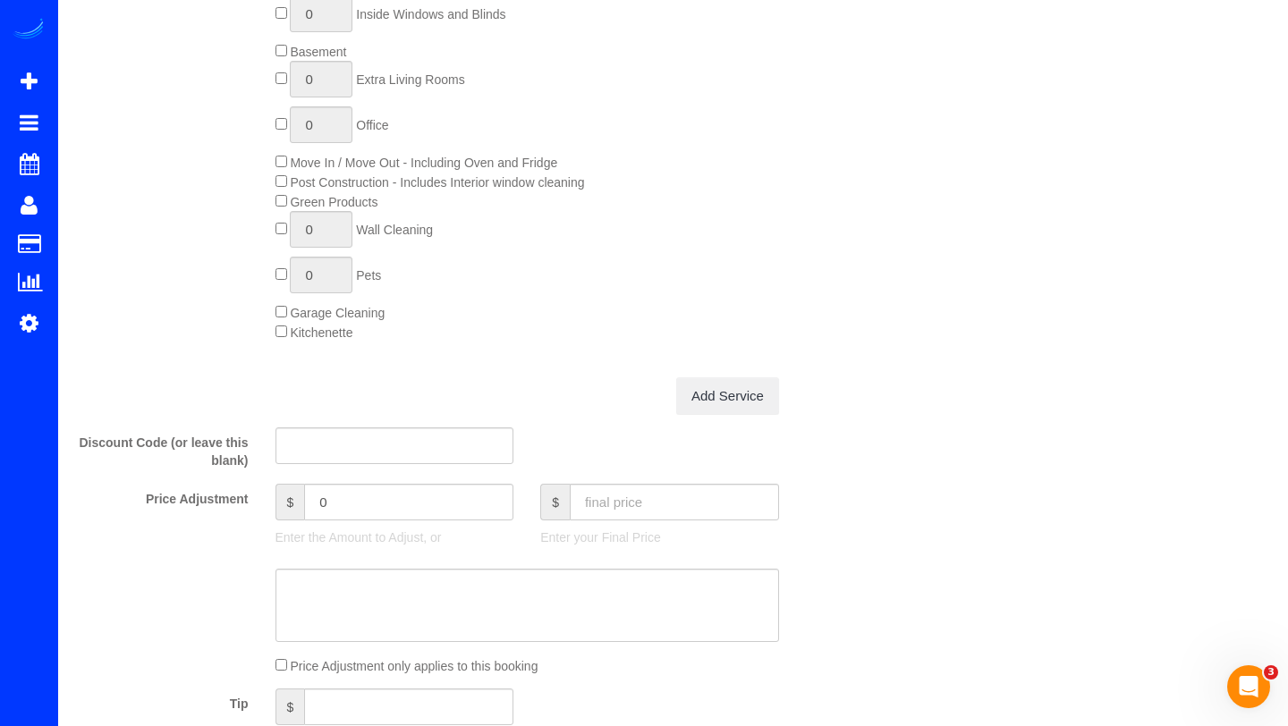
scroll to position [1225, 0]
click at [643, 500] on input "text" at bounding box center [674, 500] width 209 height 37
type input "135"
type input "-25.29"
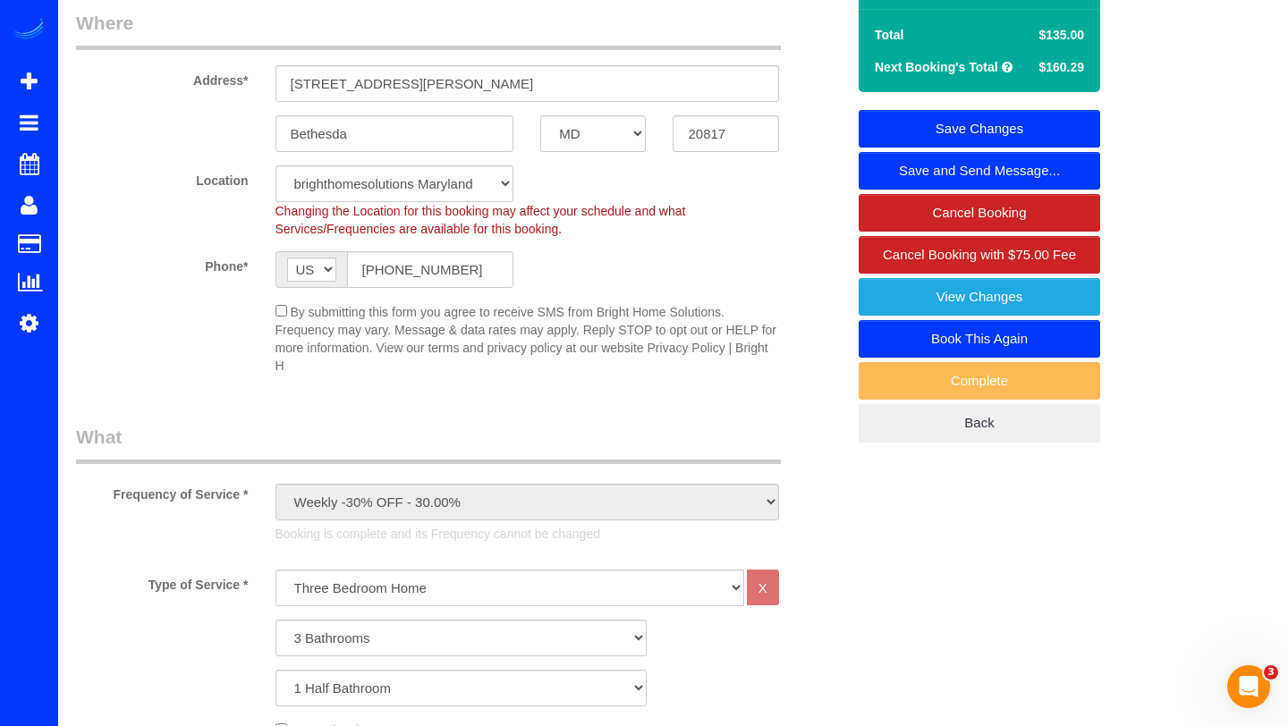
scroll to position [177, 0]
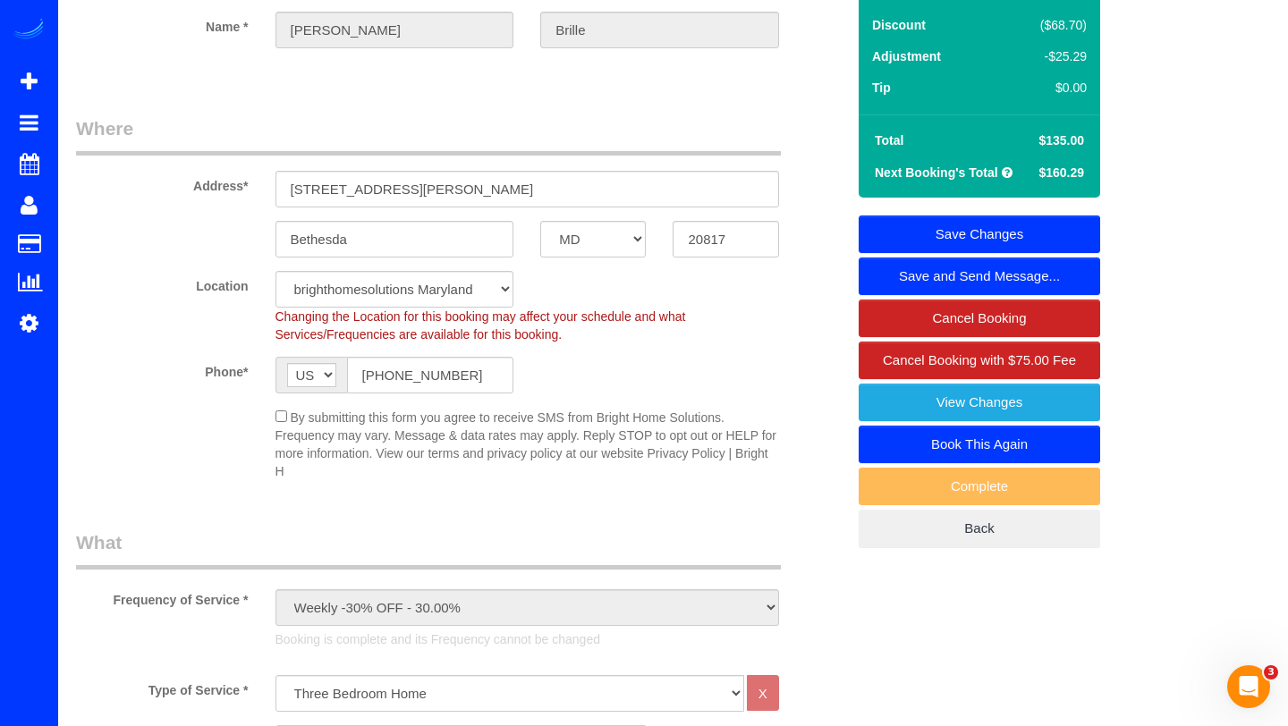
click at [1014, 230] on link "Save Changes" at bounding box center [980, 235] width 242 height 38
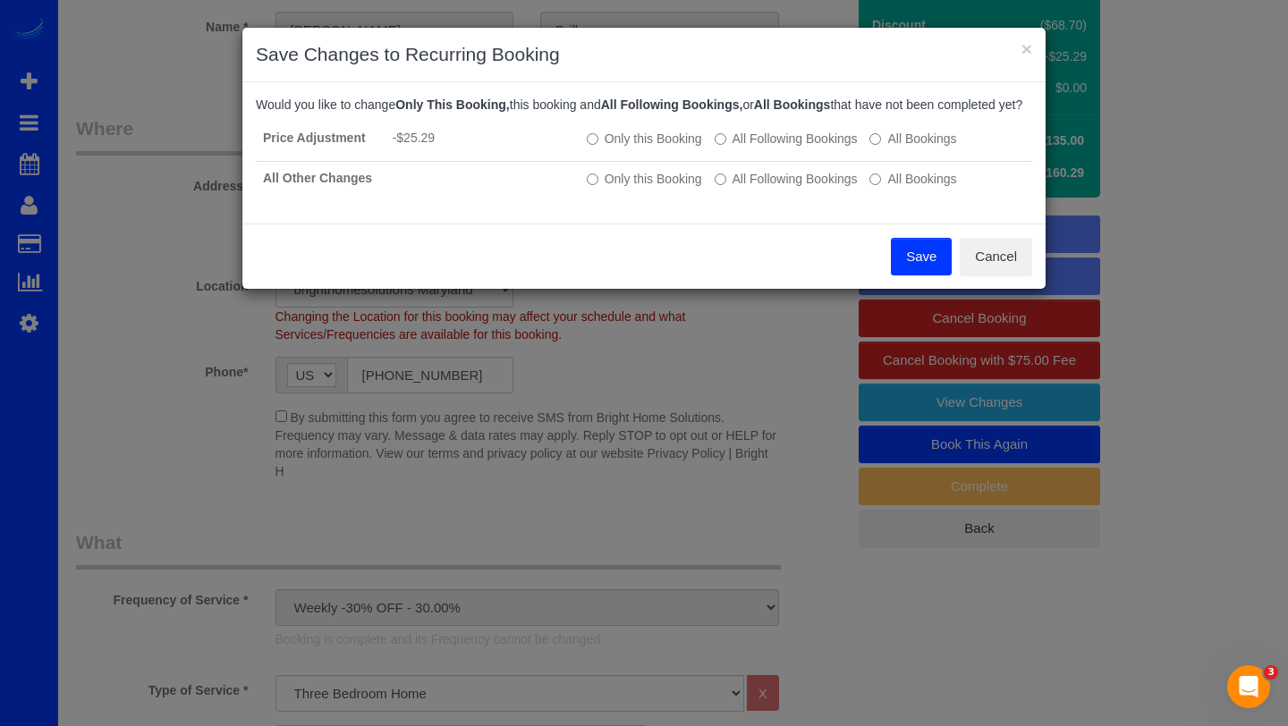
click at [912, 276] on button "Save" at bounding box center [921, 257] width 61 height 38
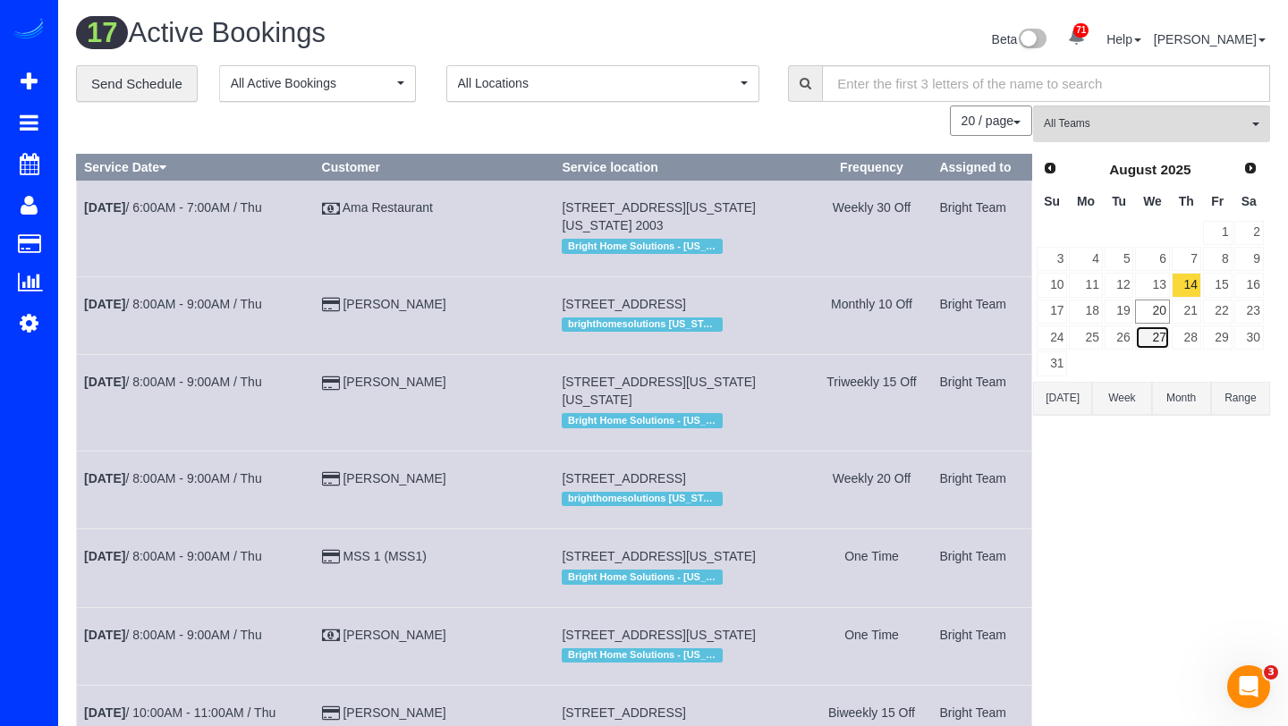
click at [1156, 337] on link "27" at bounding box center [1152, 338] width 34 height 24
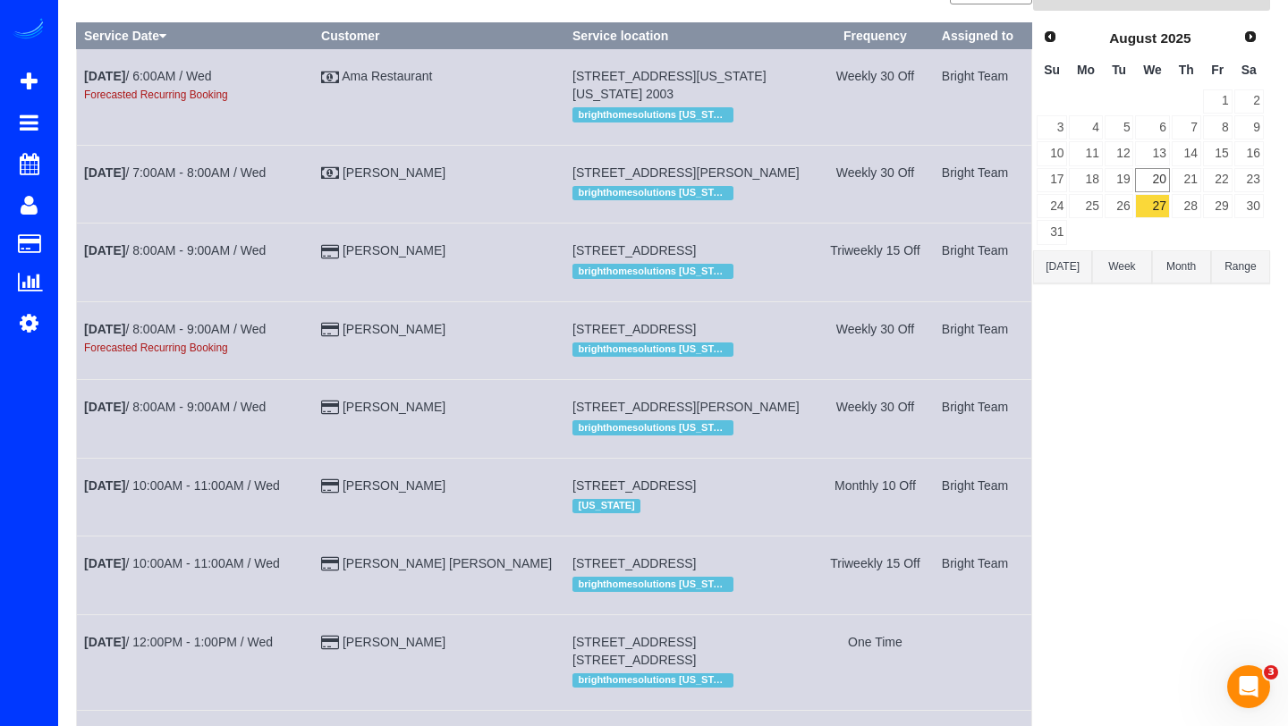
scroll to position [146, 0]
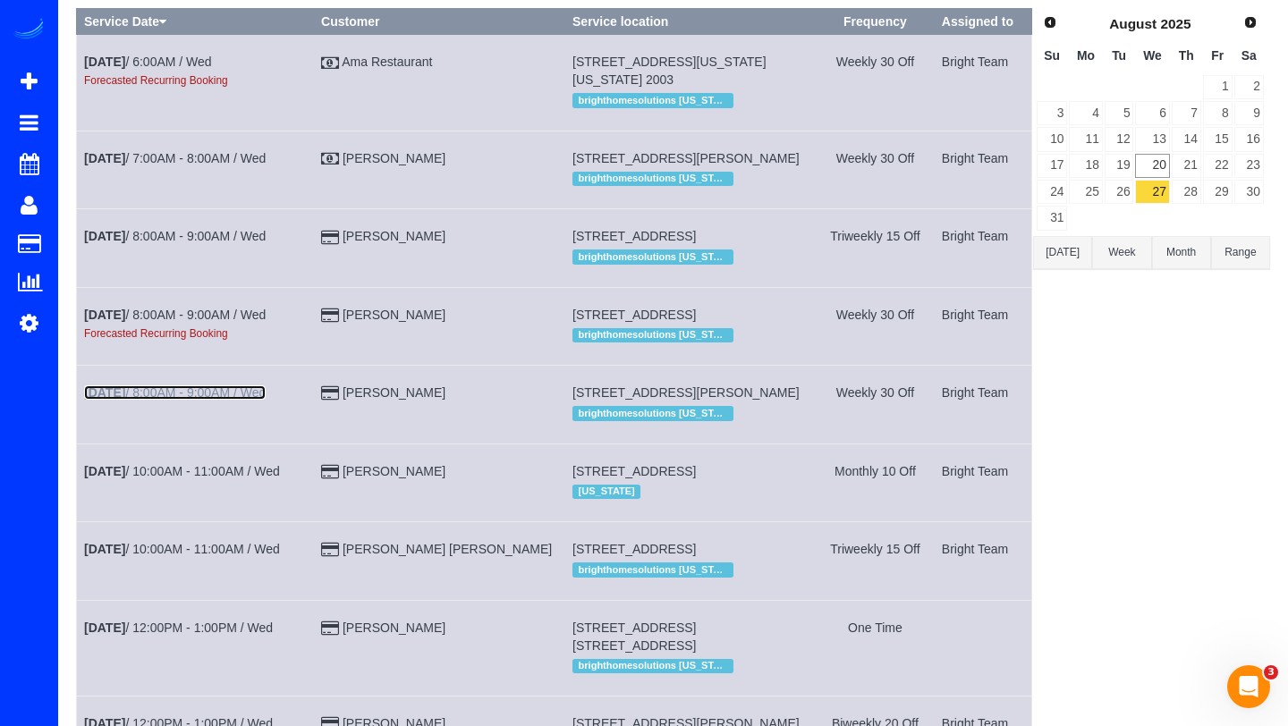
click at [197, 400] on link "Aug 27th / 8:00AM - 9:00AM / Wed" at bounding box center [175, 393] width 182 height 14
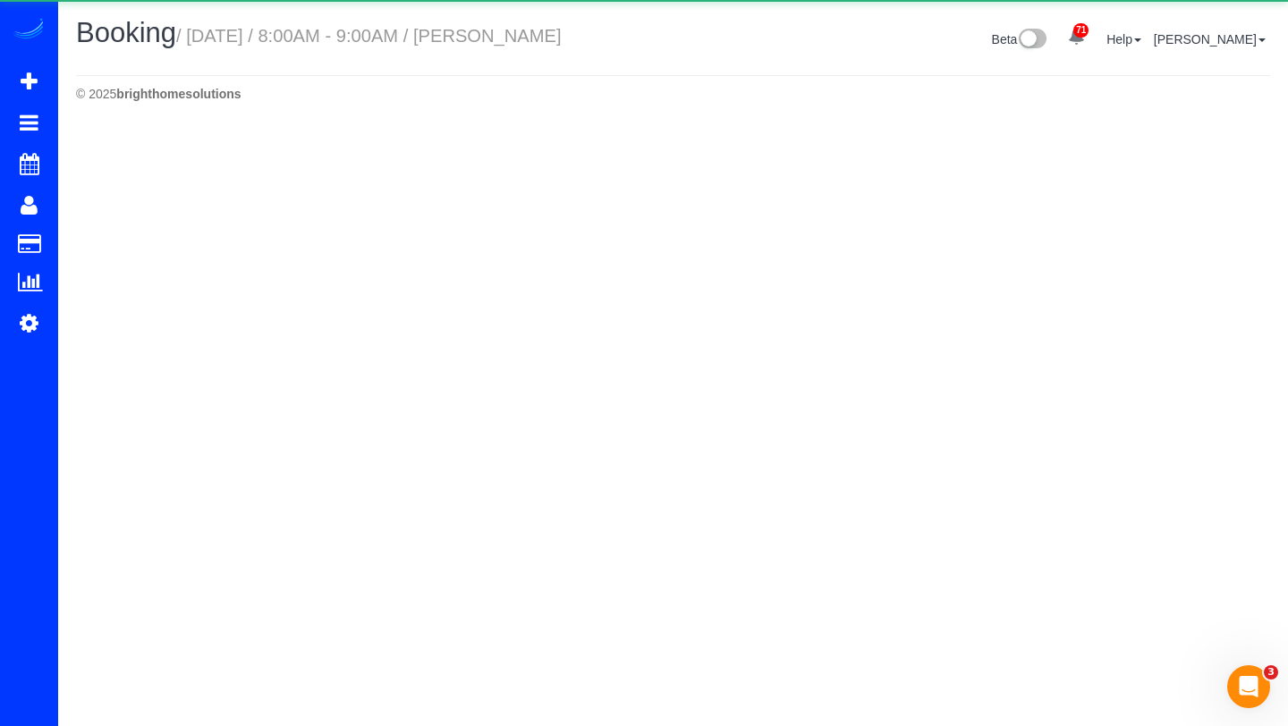
select select "MD"
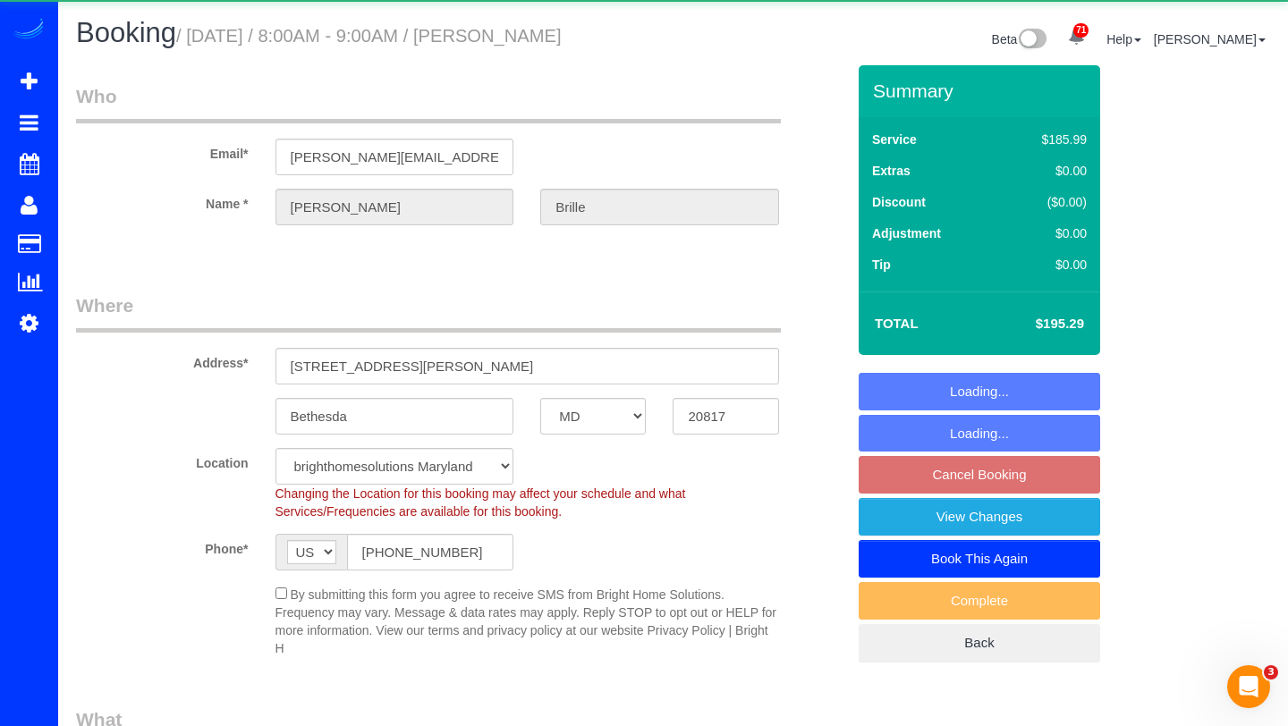
select select "object:2328"
select select "3"
select select "1"
select select "spot15"
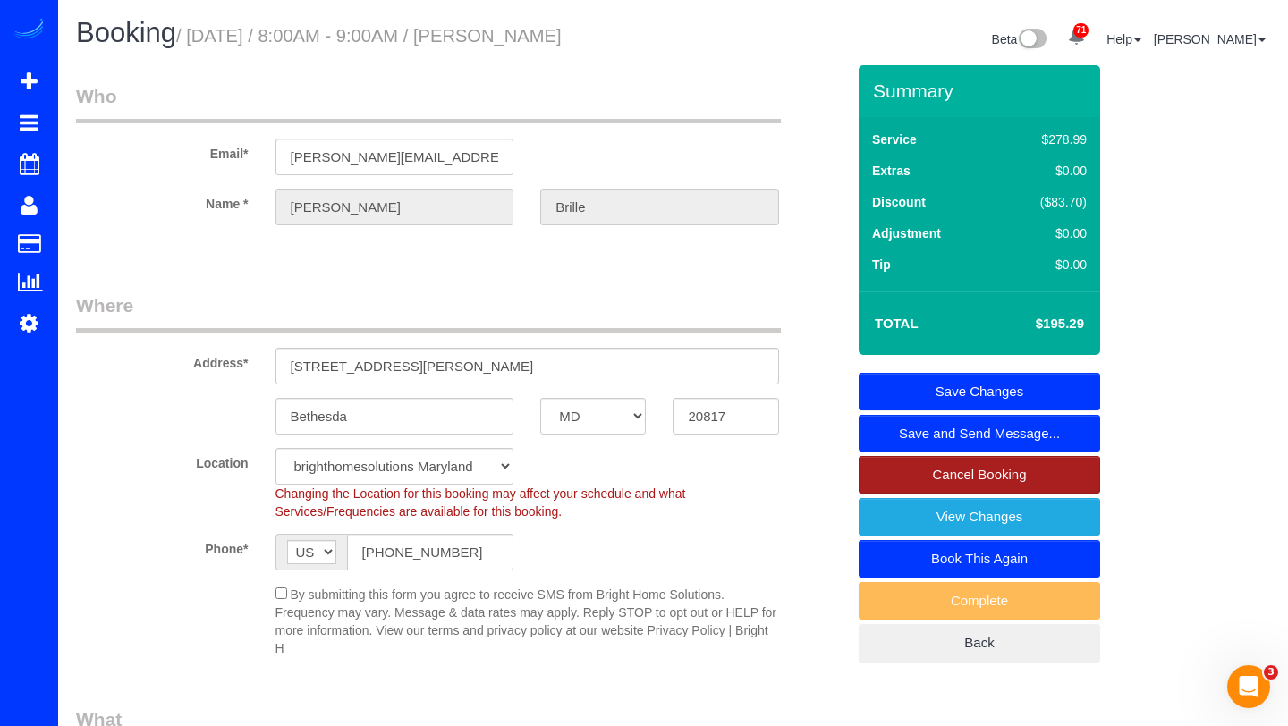
click at [972, 473] on link "Cancel Booking" at bounding box center [980, 475] width 242 height 38
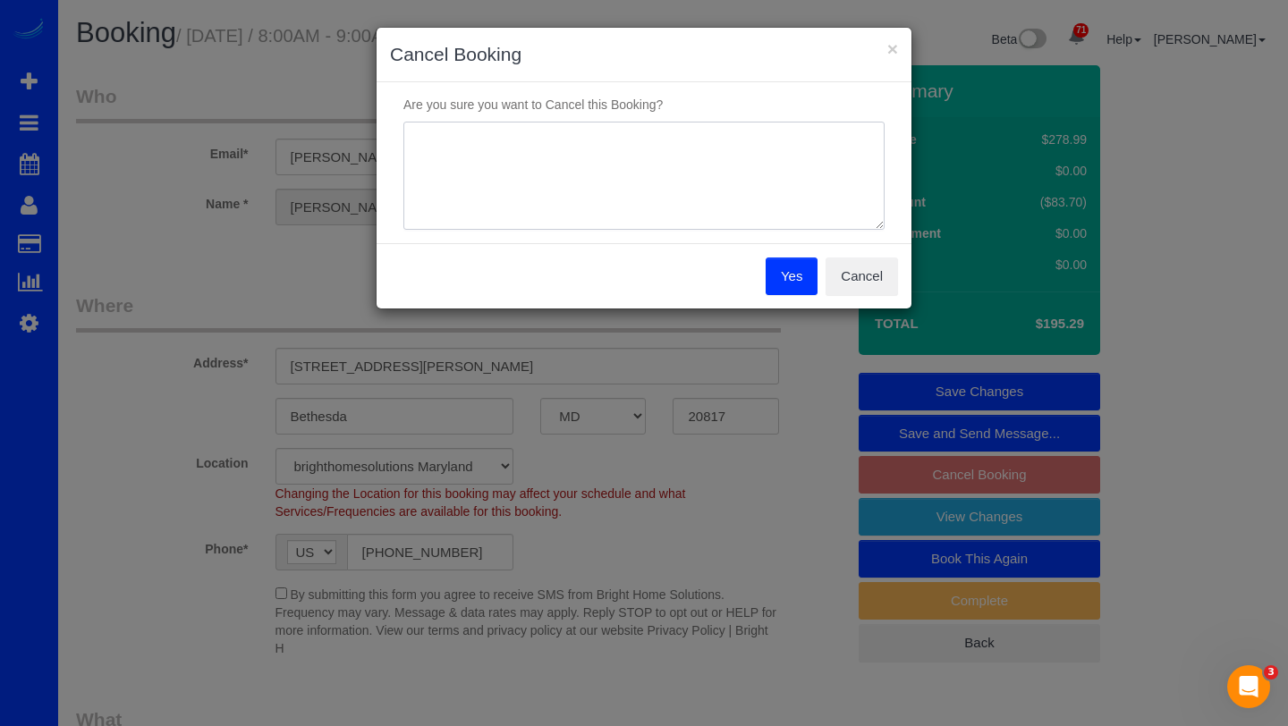
click at [673, 176] on textarea at bounding box center [644, 176] width 481 height 109
type textarea "under renovation"
click at [794, 270] on button "Yes" at bounding box center [792, 277] width 52 height 38
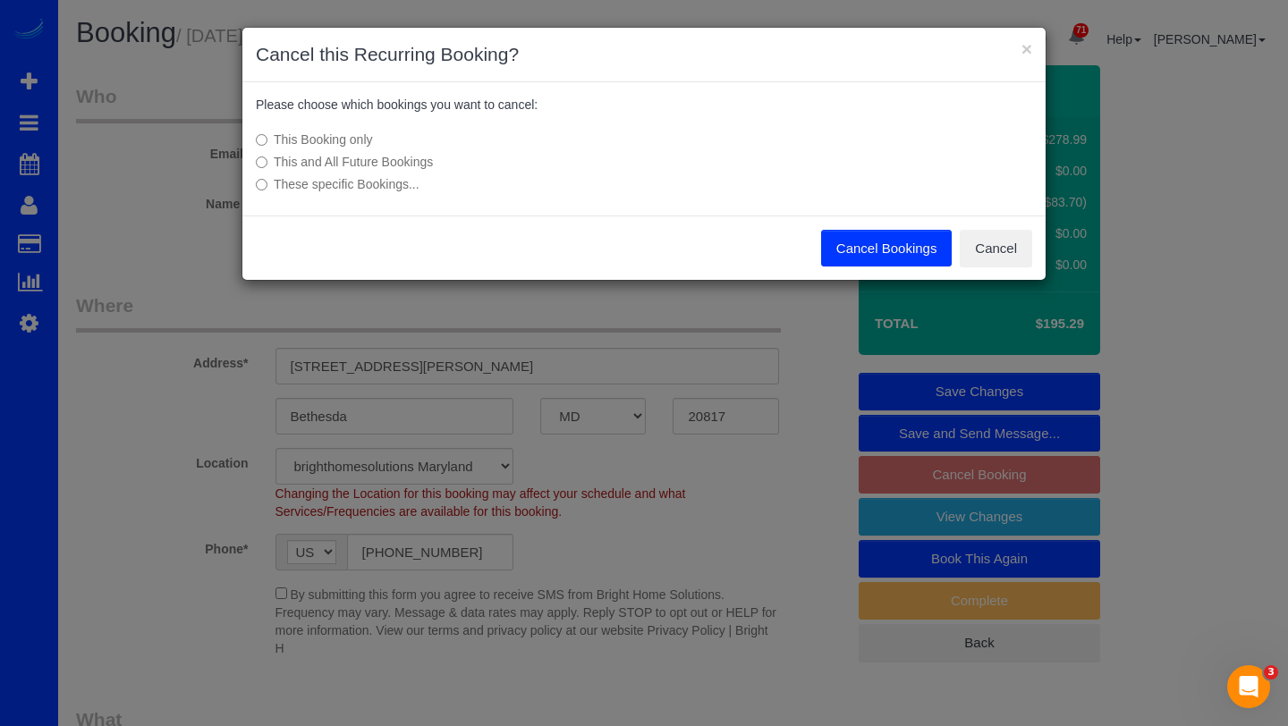
click at [871, 247] on button "Cancel Bookings" at bounding box center [887, 249] width 132 height 38
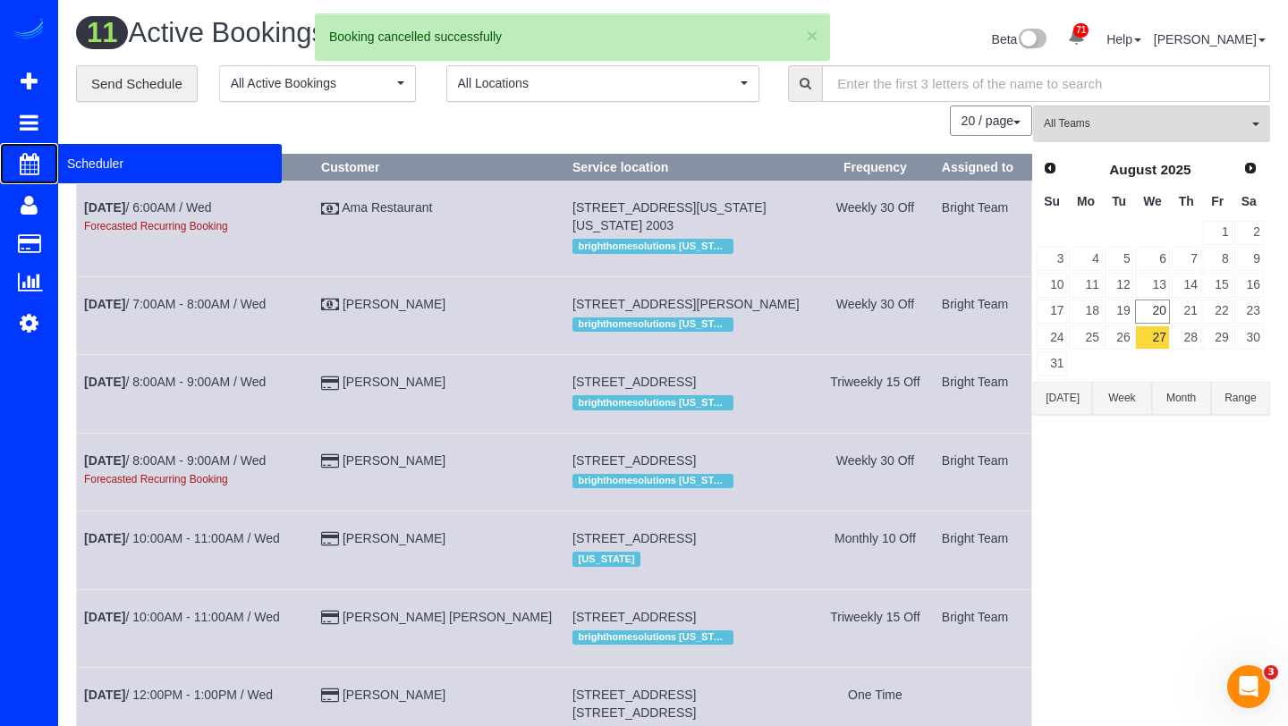
click at [95, 170] on span "Scheduler" at bounding box center [170, 163] width 224 height 41
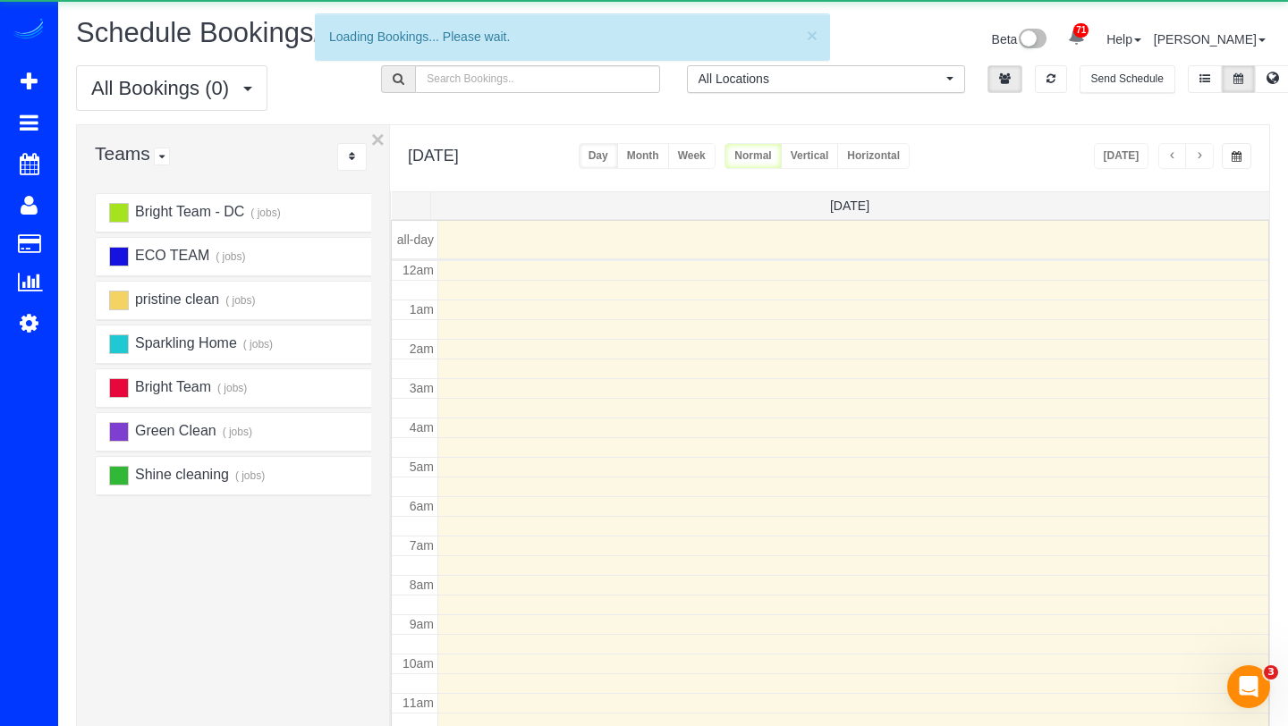
scroll to position [237, 0]
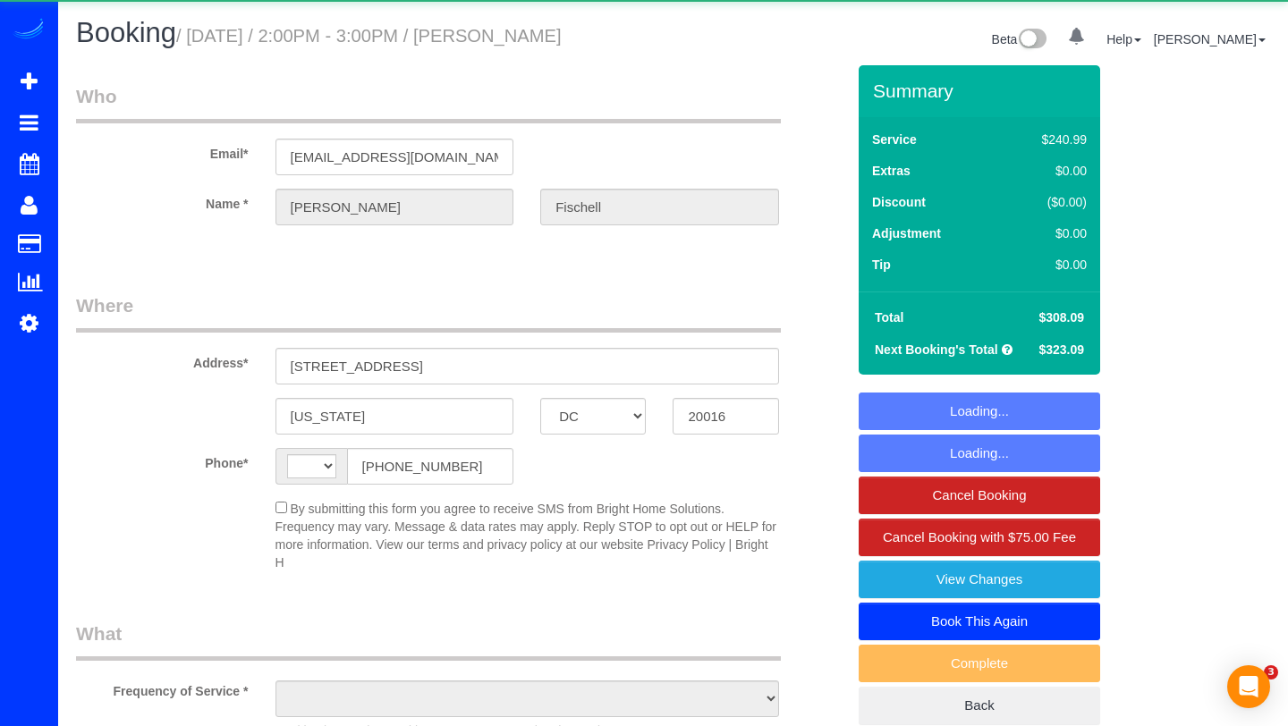
select select "DC"
select select "string:[GEOGRAPHIC_DATA]"
select select "object:1013"
select select "4"
select select "1"
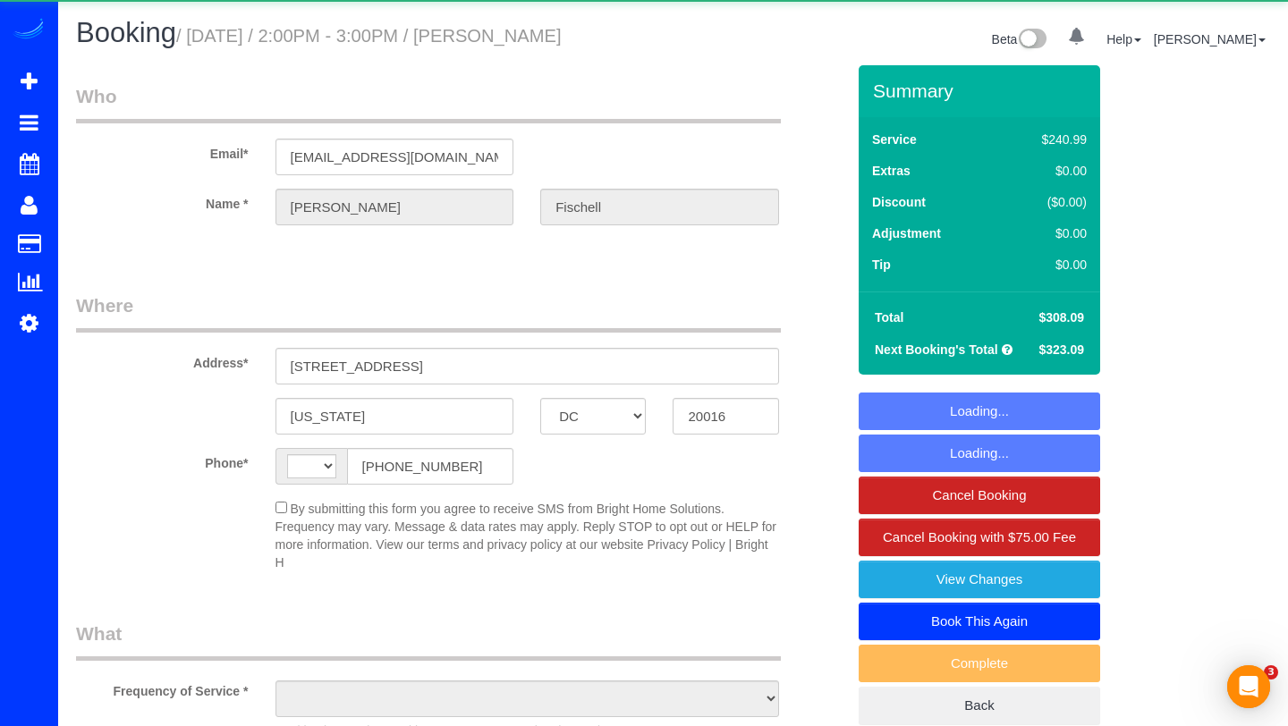
select select "spot1"
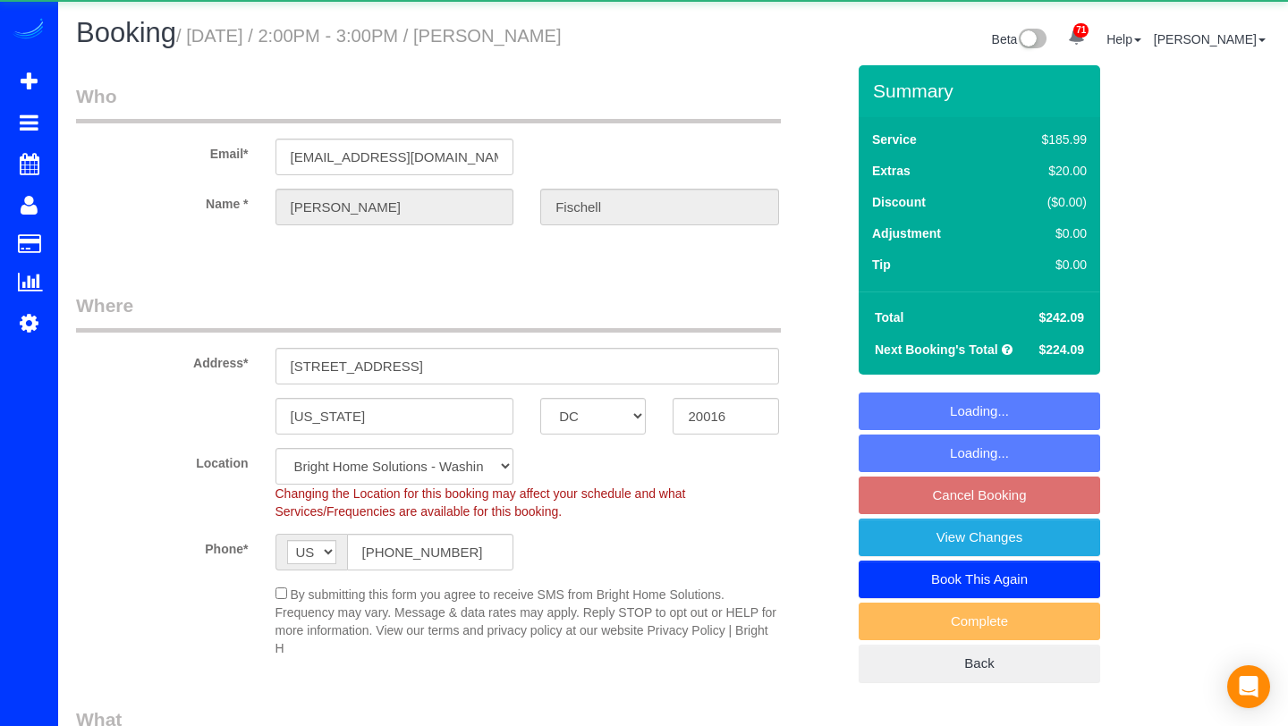
select select "DC"
select select "object:991"
select select "3"
select select "1"
select select "spot4"
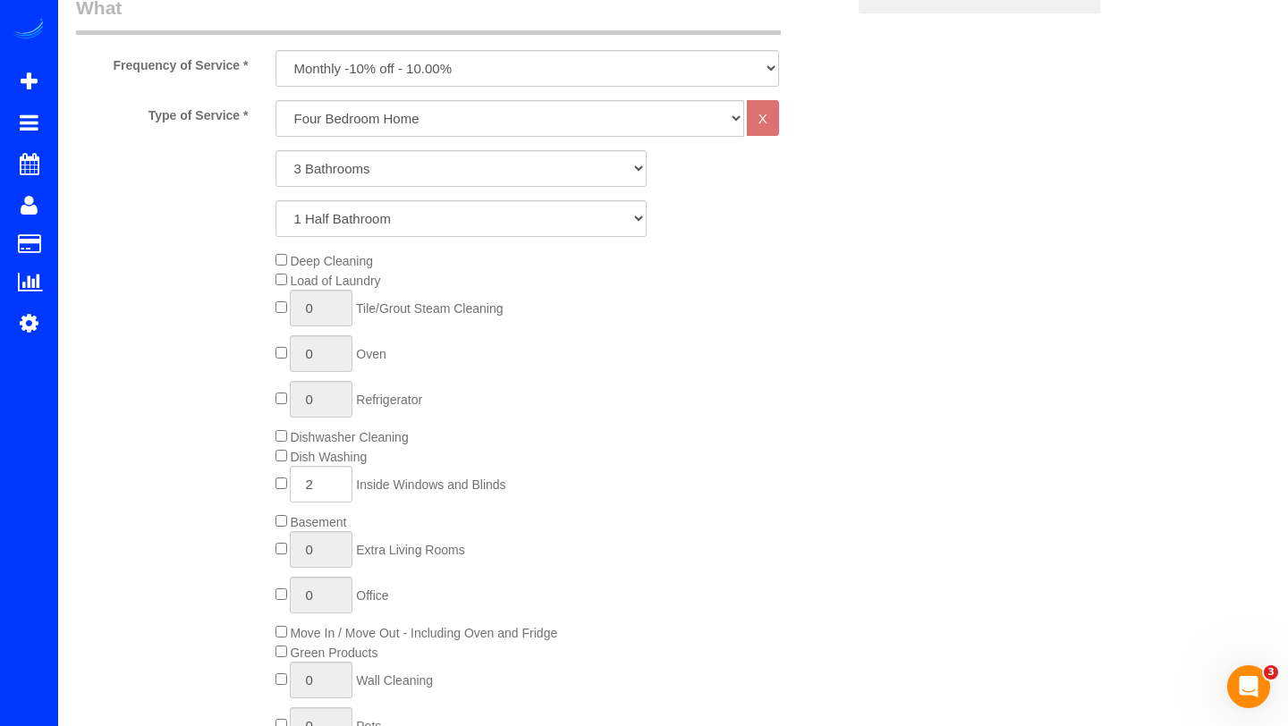
scroll to position [716, 0]
